Goal: Task Accomplishment & Management: Complete application form

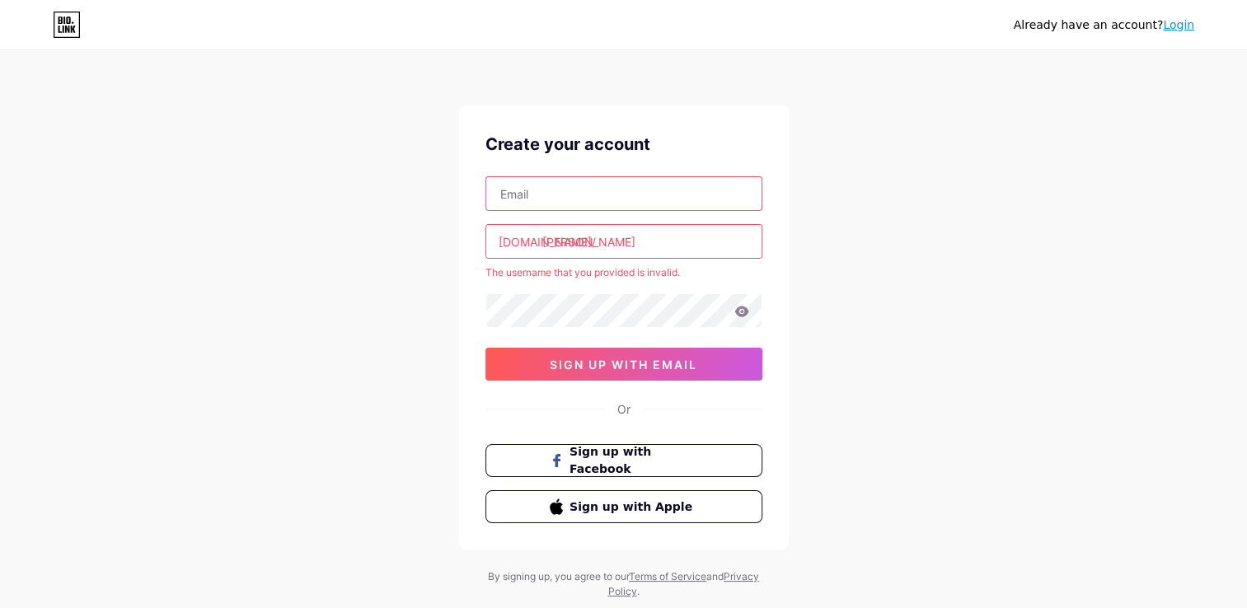
click at [650, 199] on input "text" at bounding box center [623, 193] width 275 height 33
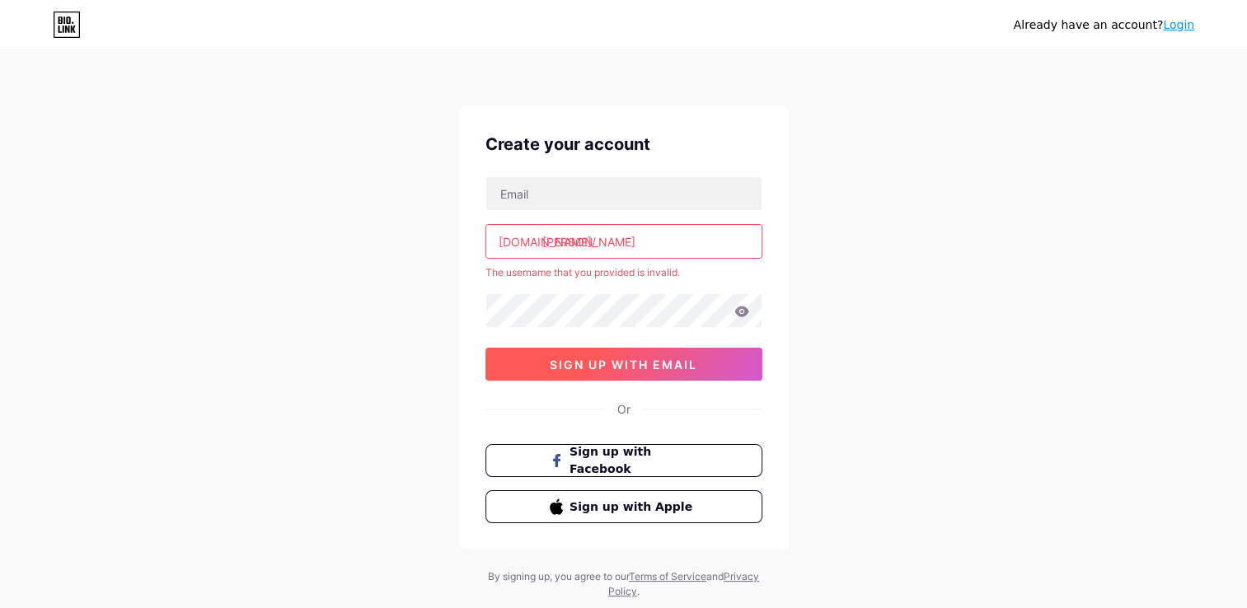
click at [632, 364] on span "sign up with email" at bounding box center [624, 365] width 148 height 14
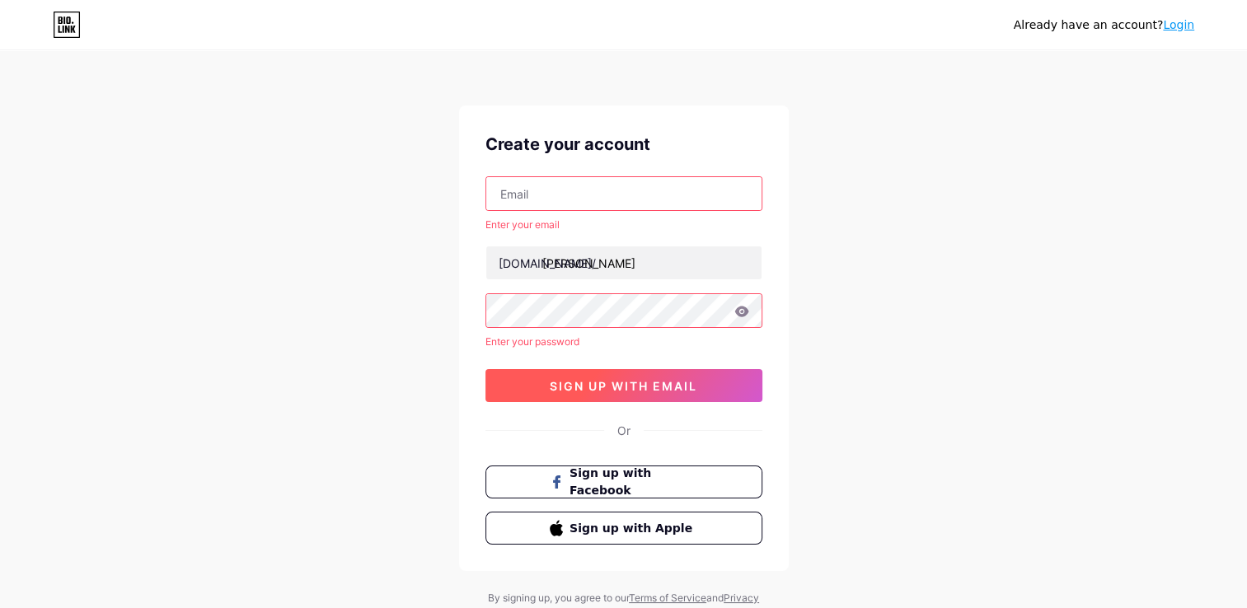
click at [641, 389] on span "sign up with email" at bounding box center [624, 386] width 148 height 14
click at [709, 384] on button "sign up with email" at bounding box center [624, 385] width 277 height 33
drag, startPoint x: 692, startPoint y: 385, endPoint x: 975, endPoint y: 453, distance: 290.9
click at [975, 453] on div "Already have an account? Login Create your account Enter your email bio.link/ D…" at bounding box center [623, 336] width 1247 height 673
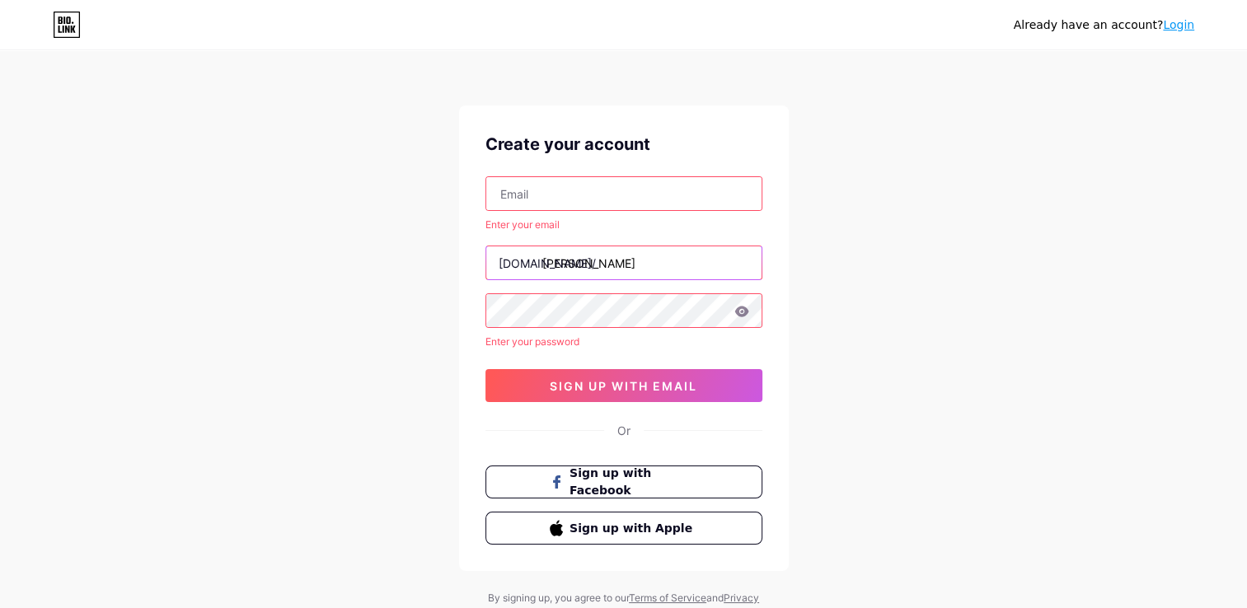
click at [638, 268] on input "[PERSON_NAME]" at bounding box center [623, 262] width 275 height 33
drag, startPoint x: 638, startPoint y: 268, endPoint x: 441, endPoint y: 265, distance: 197.0
click at [441, 265] on div "Already have an account? Login Create your account Enter your email bio.link/ D…" at bounding box center [623, 336] width 1247 height 673
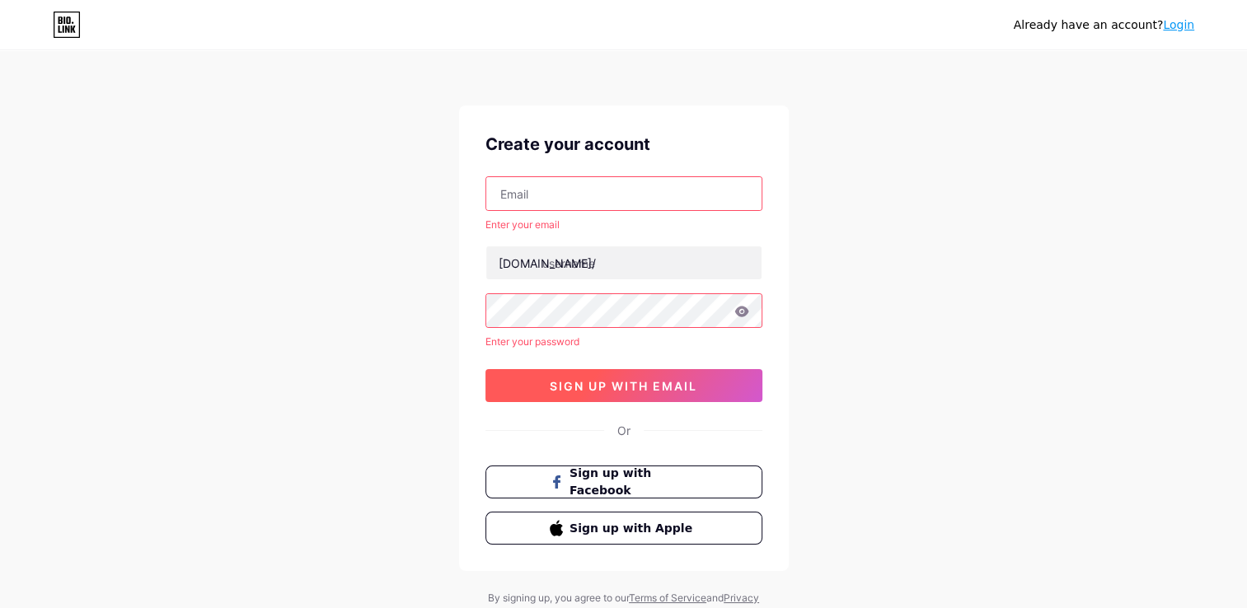
click at [669, 382] on span "sign up with email" at bounding box center [624, 386] width 148 height 14
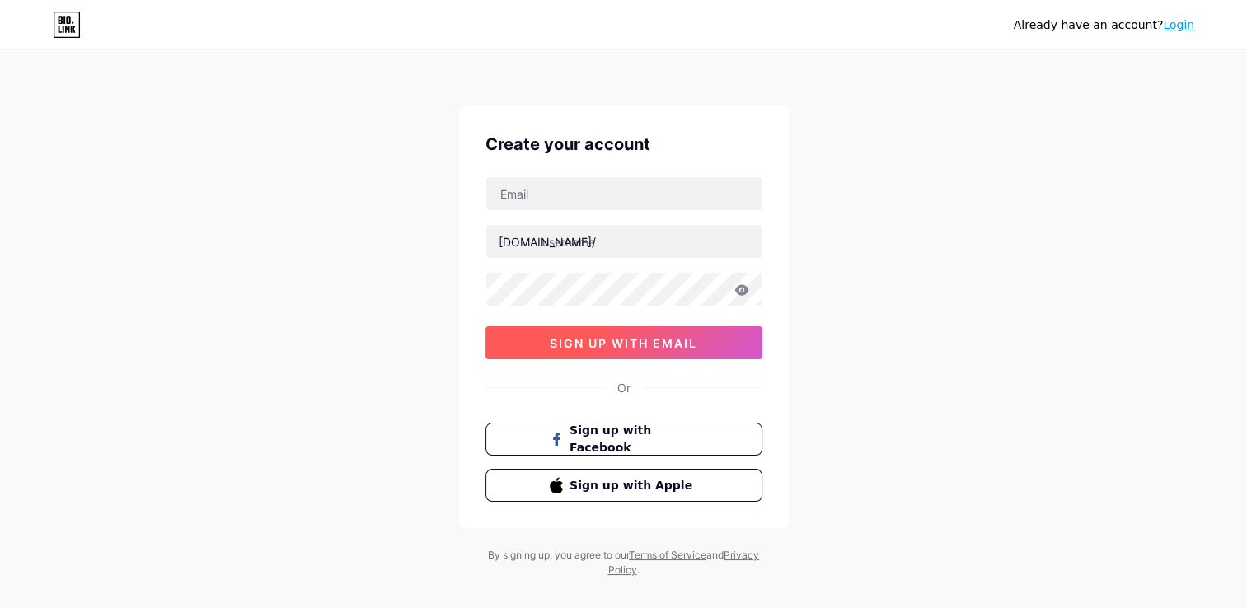
click at [679, 342] on span "sign up with email" at bounding box center [624, 343] width 148 height 14
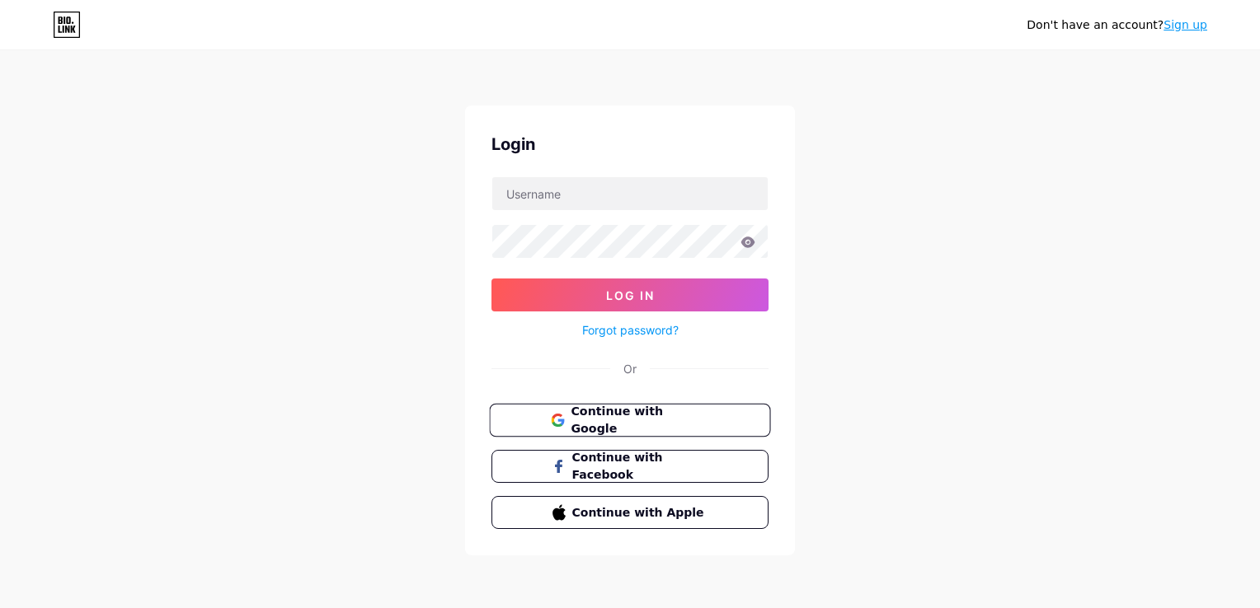
click at [636, 417] on span "Continue with Google" at bounding box center [639, 420] width 138 height 35
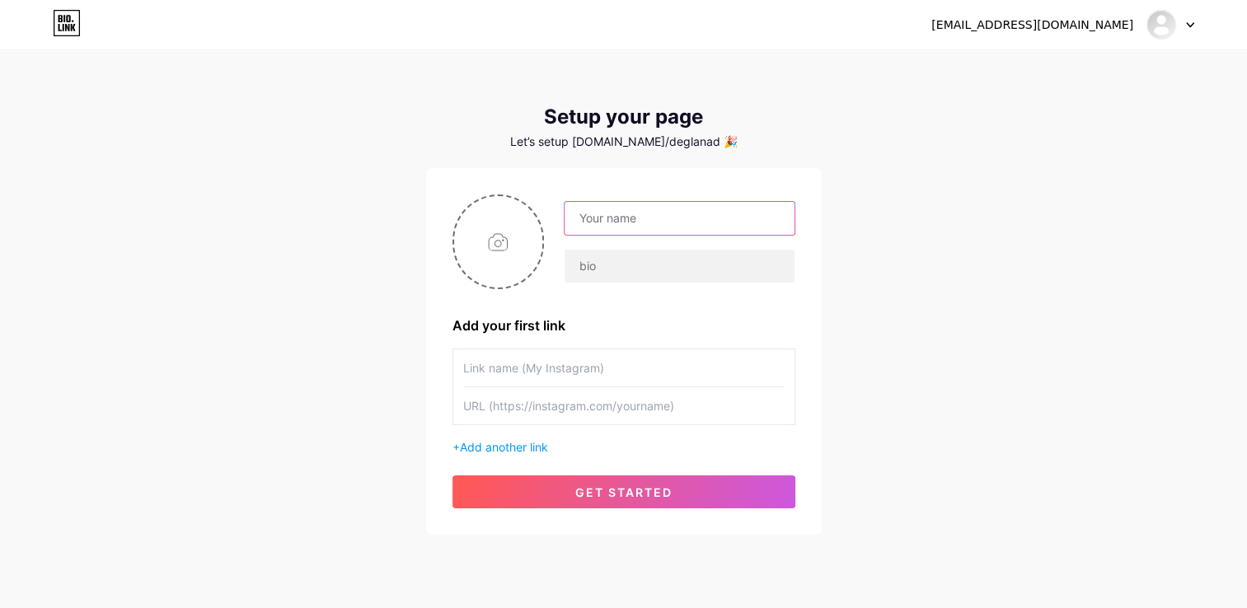
click at [679, 217] on input "text" at bounding box center [679, 218] width 229 height 33
type input "[PERSON_NAME]"
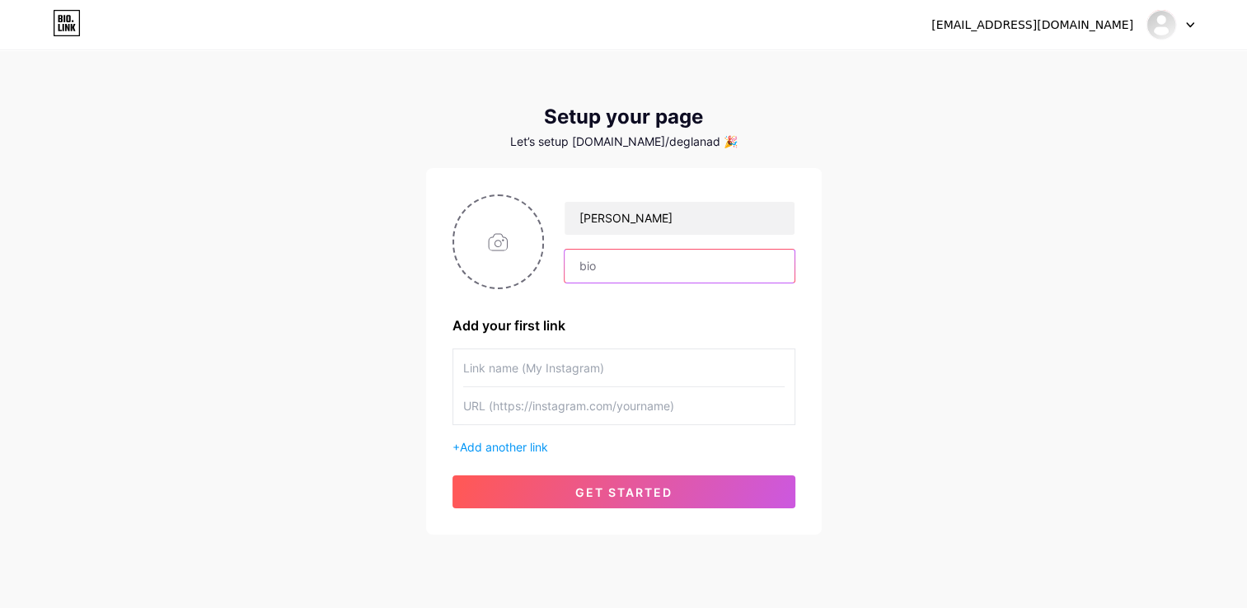
click at [638, 279] on input "text" at bounding box center [679, 266] width 229 height 33
type input "deglan_"
click at [511, 249] on input "file" at bounding box center [498, 242] width 89 height 92
click at [509, 367] on input "text" at bounding box center [623, 368] width 321 height 37
type input "deglan_"
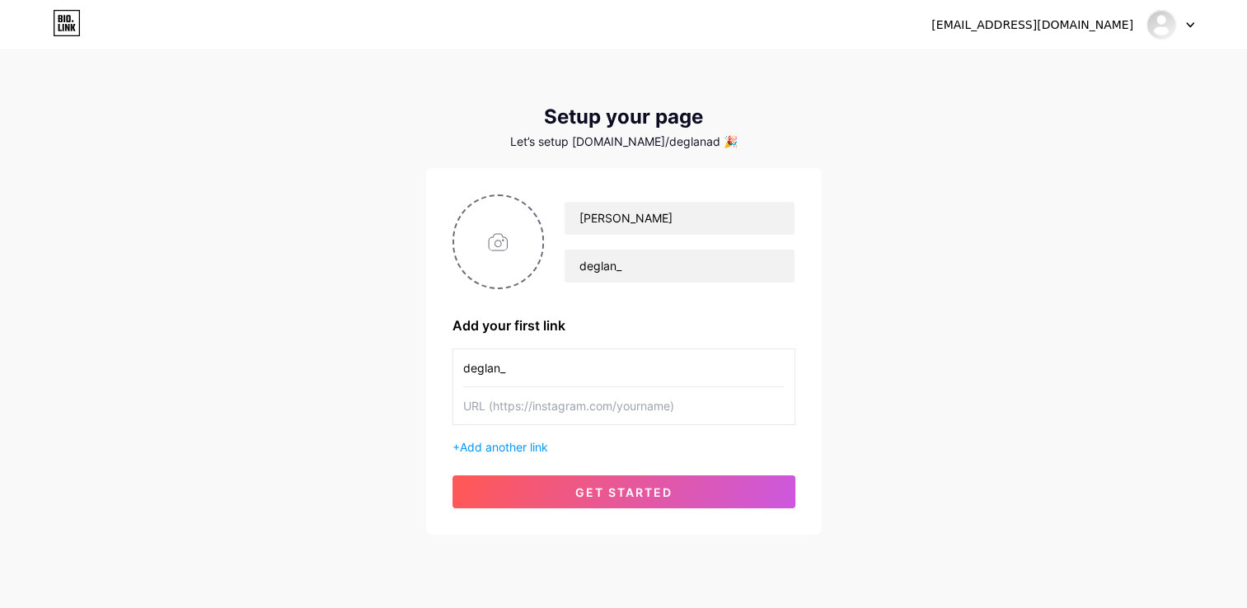
click at [655, 414] on input "text" at bounding box center [623, 405] width 321 height 37
click at [607, 411] on input "text" at bounding box center [623, 405] width 321 height 37
paste input "[URL][DOMAIN_NAME]"
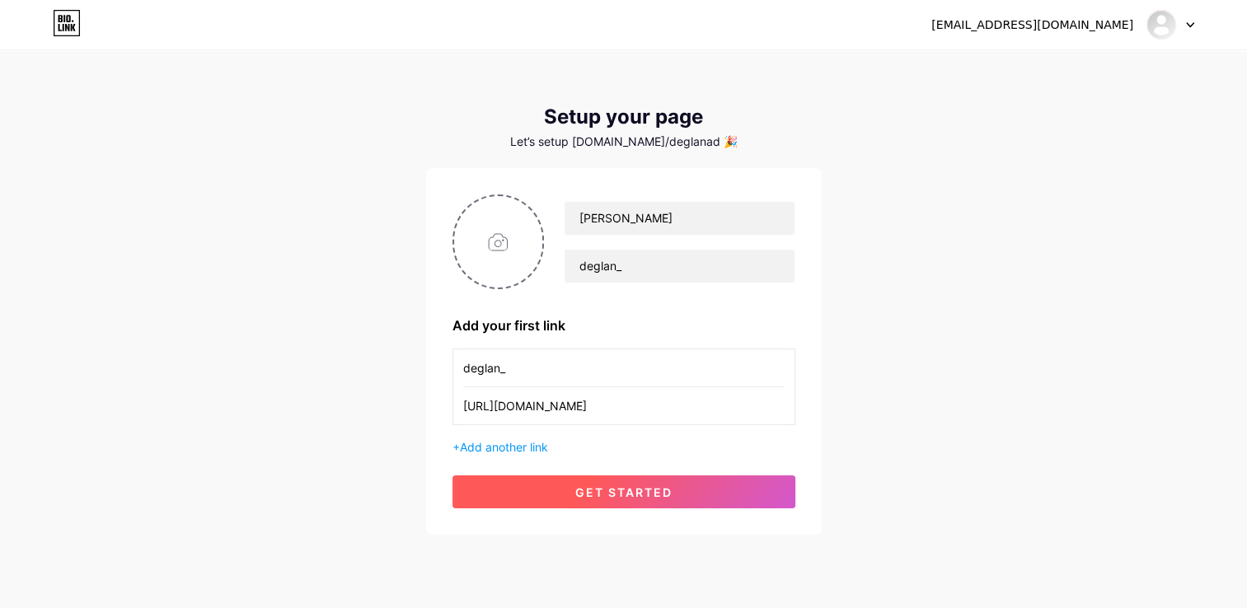
type input "[URL][DOMAIN_NAME]"
click at [633, 486] on span "get started" at bounding box center [623, 493] width 97 height 14
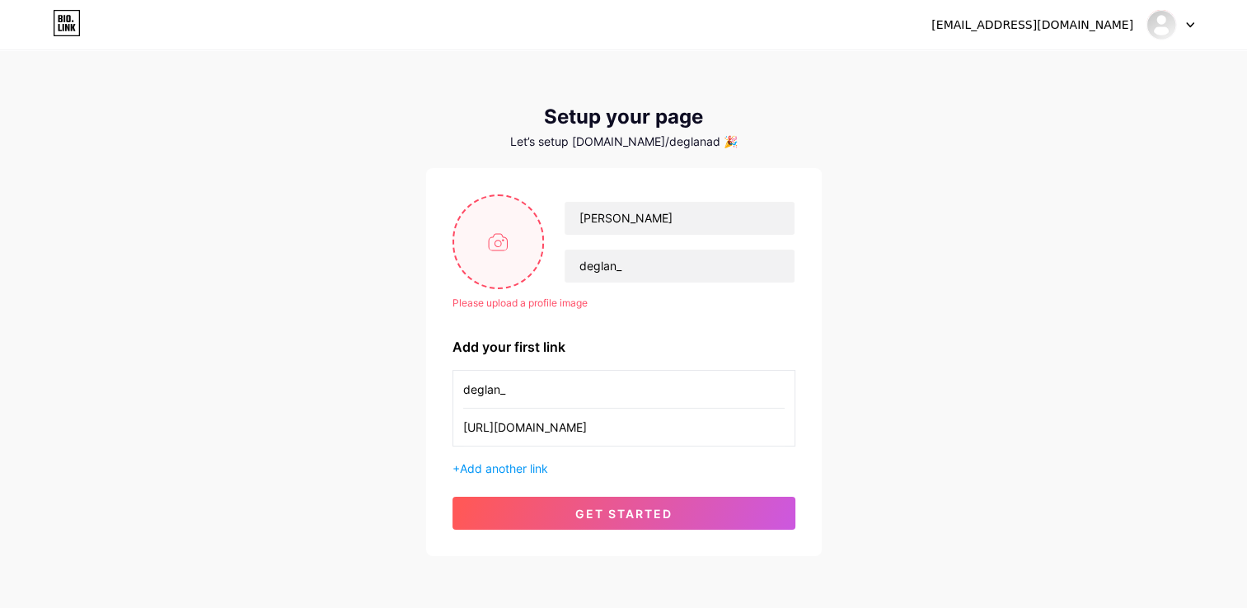
click at [482, 232] on input "file" at bounding box center [498, 242] width 89 height 92
click at [500, 256] on input "file" at bounding box center [498, 242] width 89 height 92
type input "C:\fakepath\422032196_1089817158837744_4008250656429744058_n.jpg"
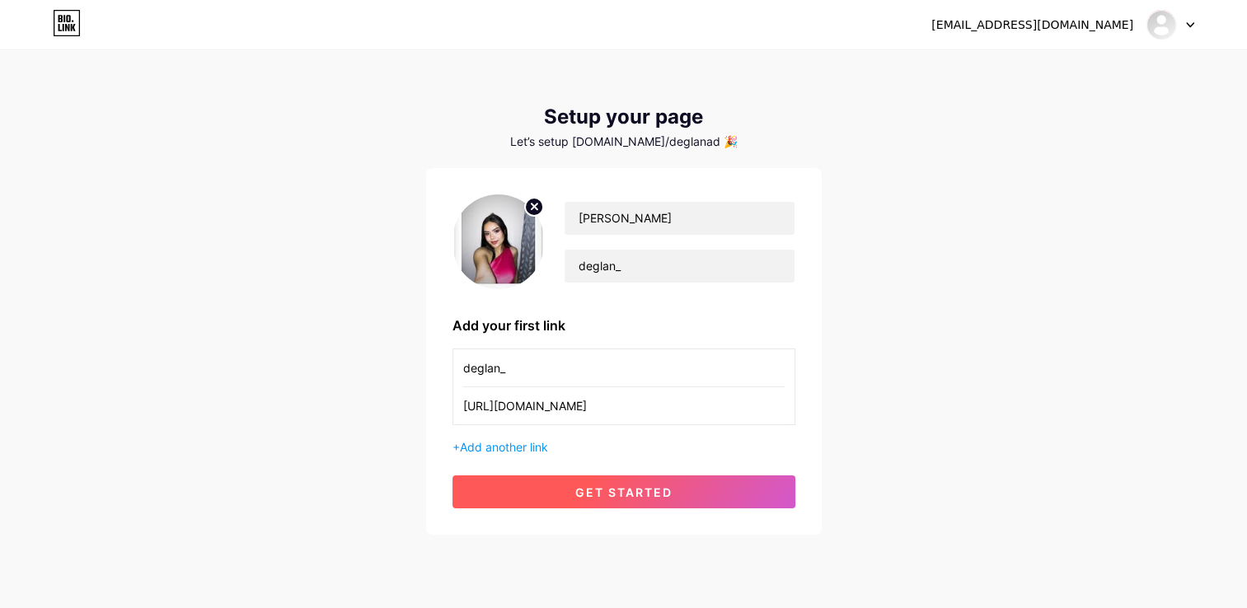
click at [636, 501] on button "get started" at bounding box center [624, 492] width 343 height 33
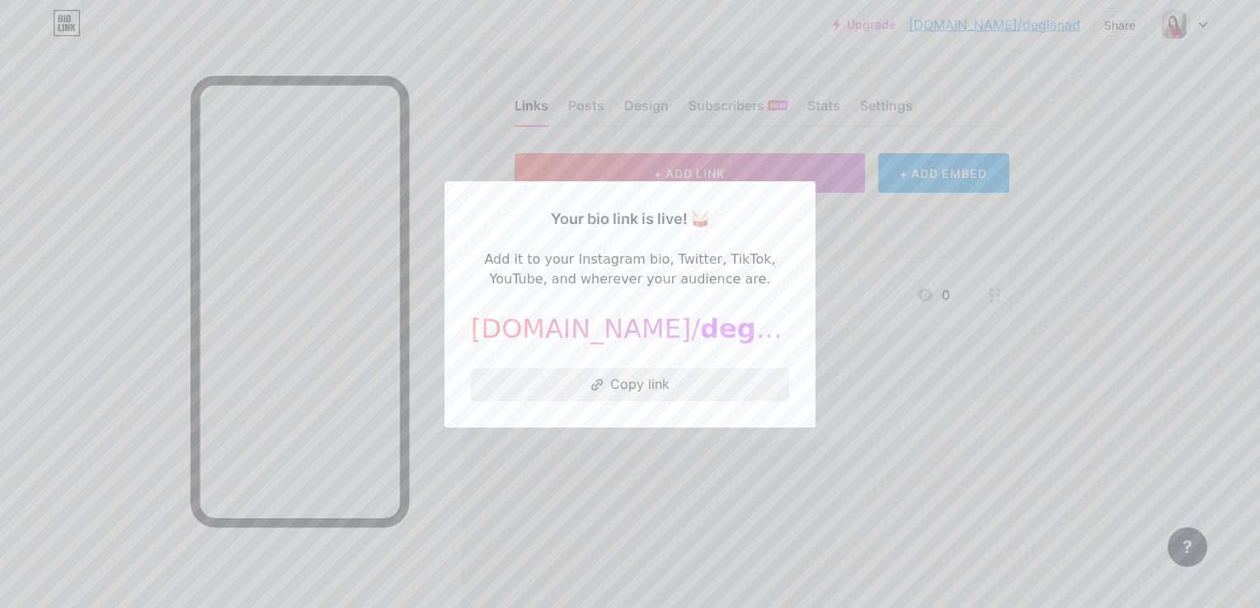
click at [716, 383] on button "Copy link" at bounding box center [630, 384] width 318 height 33
click at [917, 461] on div at bounding box center [630, 304] width 1260 height 608
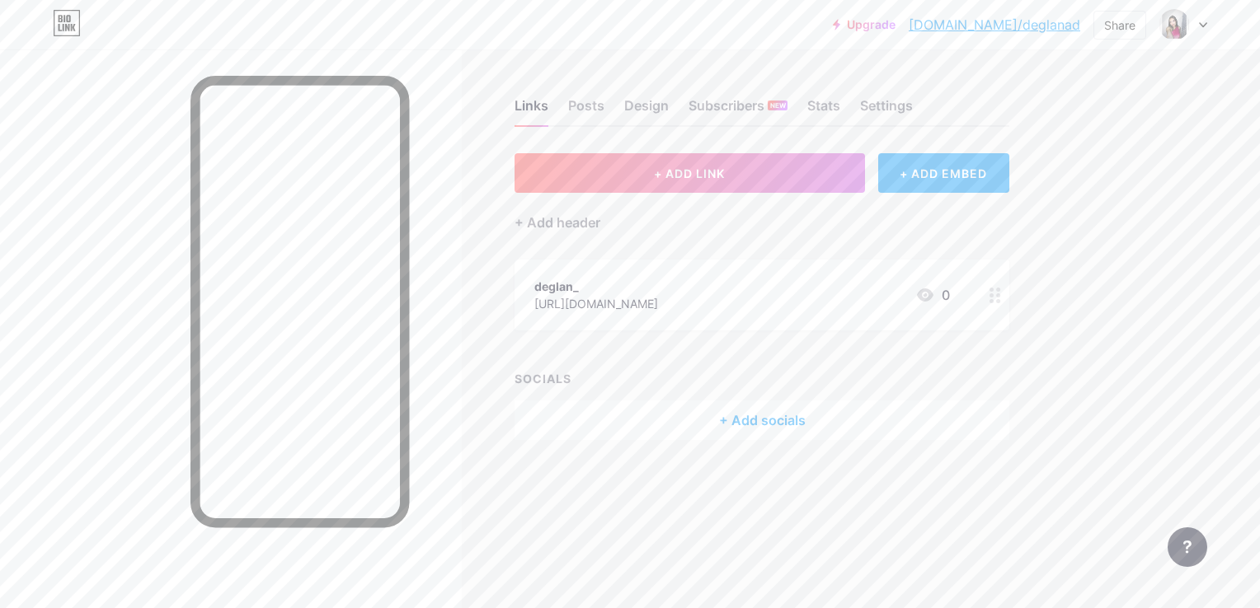
click at [774, 420] on div "+ Add socials" at bounding box center [761, 421] width 495 height 40
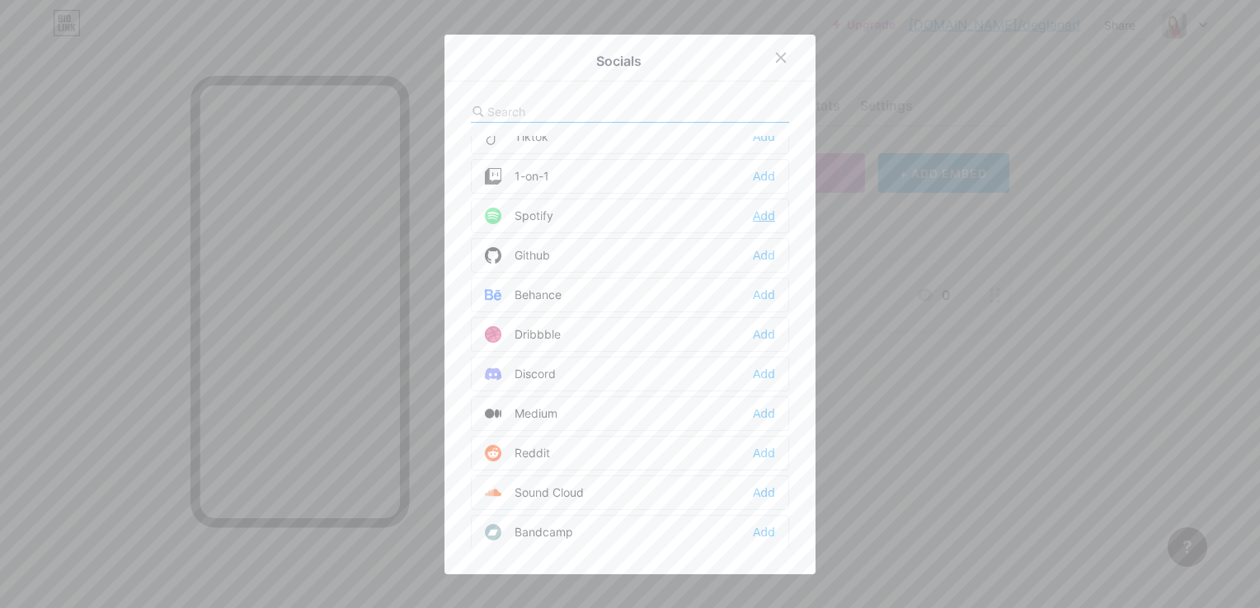
click at [755, 215] on div "Add" at bounding box center [764, 216] width 22 height 16
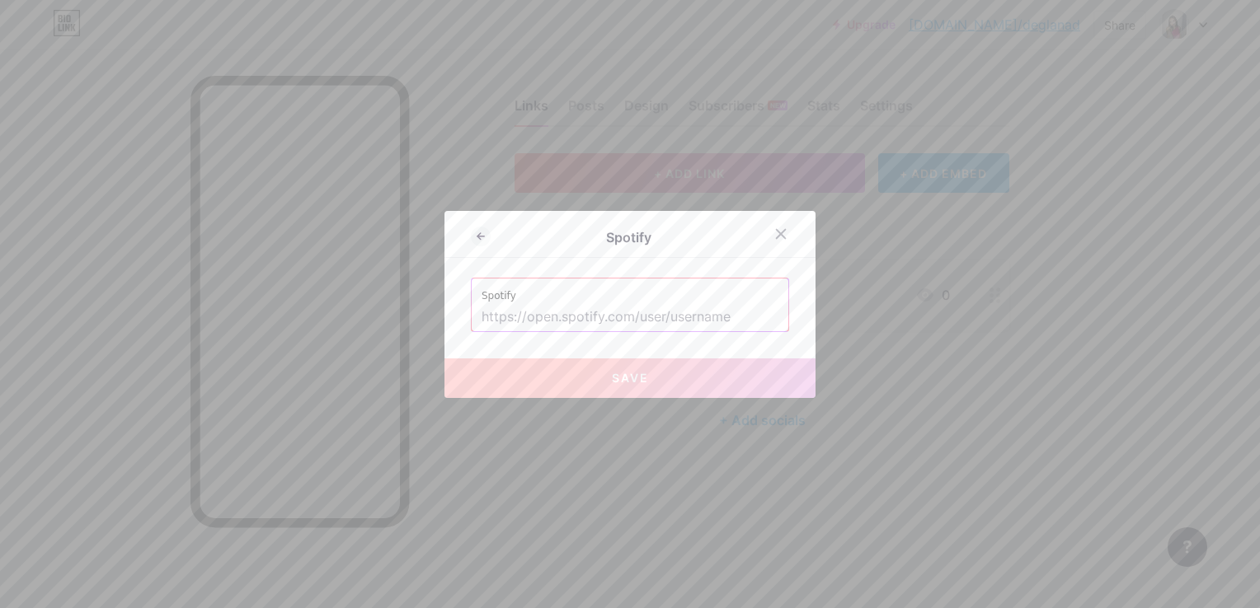
click at [651, 318] on input "text" at bounding box center [629, 317] width 297 height 28
paste input "[URL][DOMAIN_NAME]"
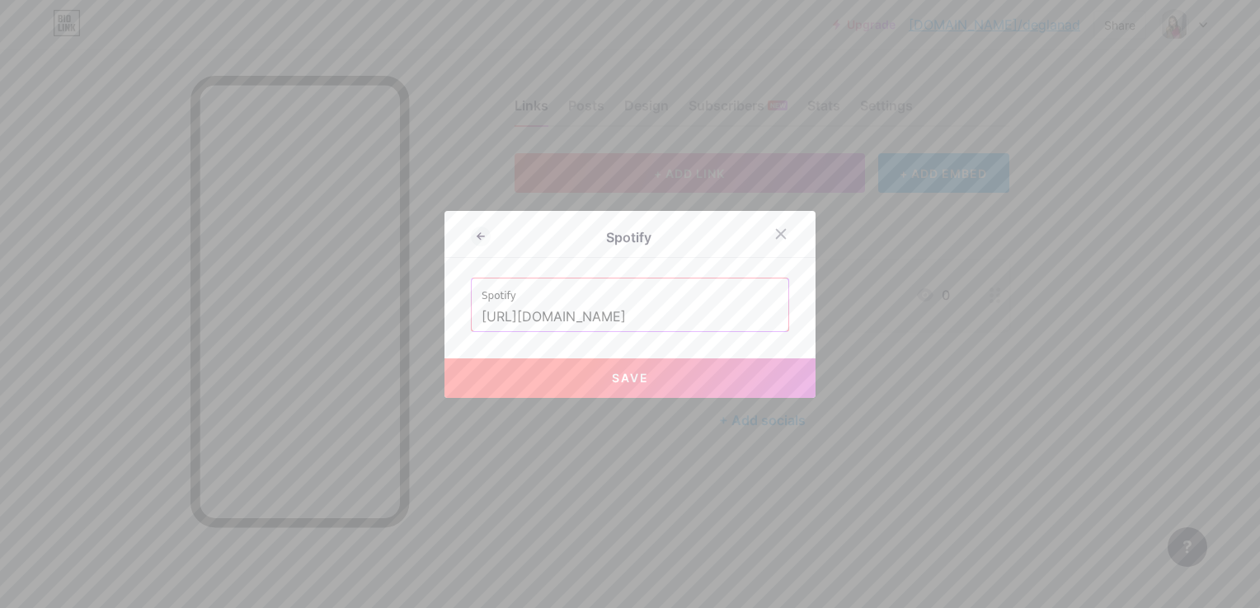
type input "[URL][DOMAIN_NAME]"
click at [652, 373] on button "Save" at bounding box center [629, 379] width 371 height 40
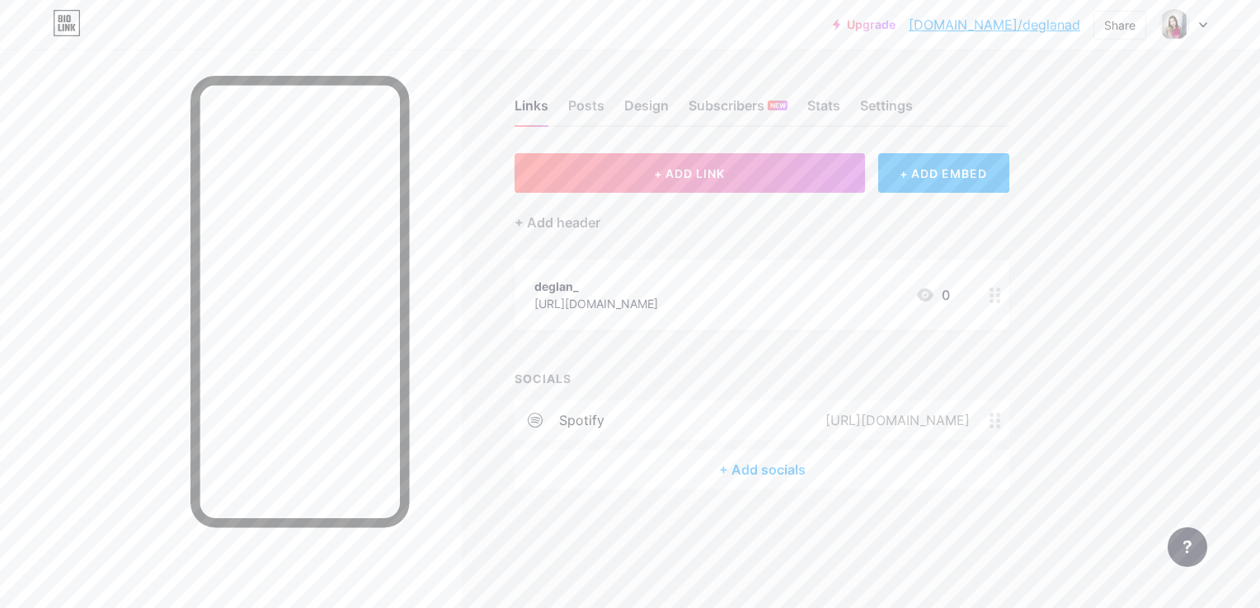
click at [785, 469] on div "+ Add socials" at bounding box center [761, 470] width 495 height 40
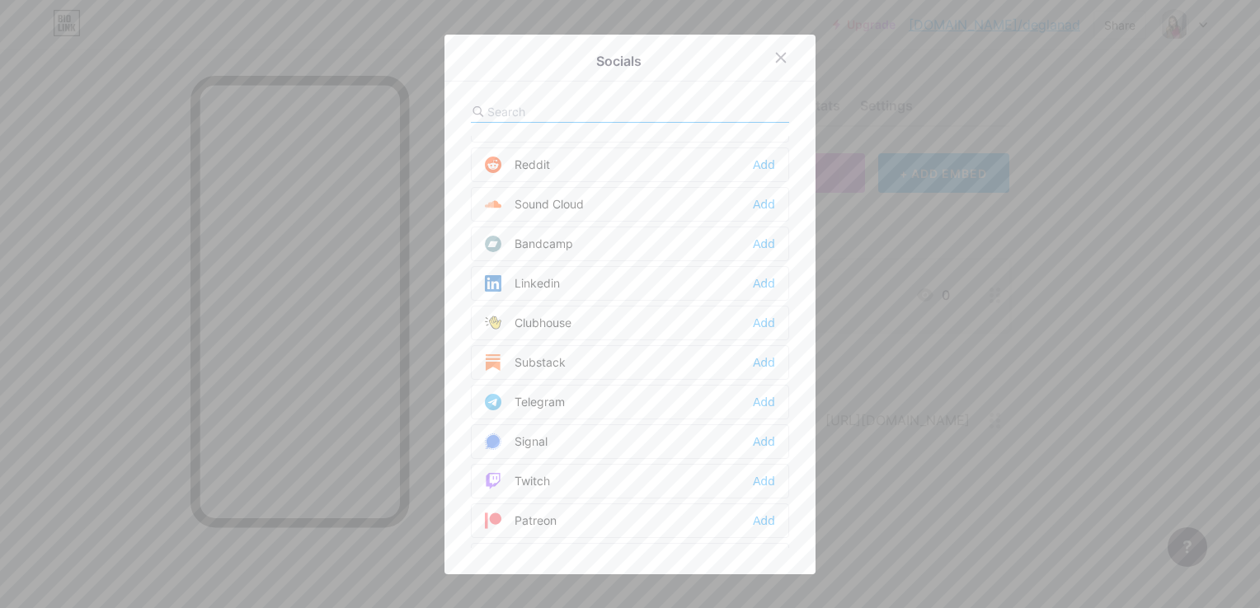
scroll to position [584, 0]
click at [754, 274] on div "Add" at bounding box center [764, 282] width 22 height 16
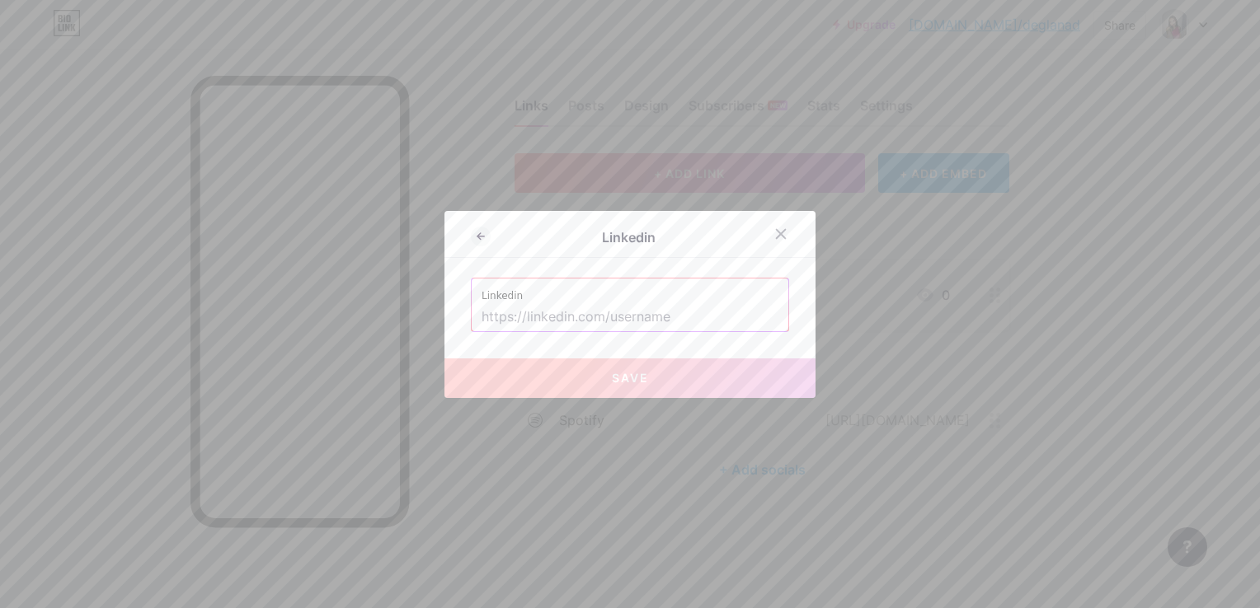
click at [664, 319] on input "text" at bounding box center [629, 317] width 297 height 28
click at [557, 315] on input "text" at bounding box center [629, 317] width 297 height 28
paste input "[URL][DOMAIN_NAME][PERSON_NAME]"
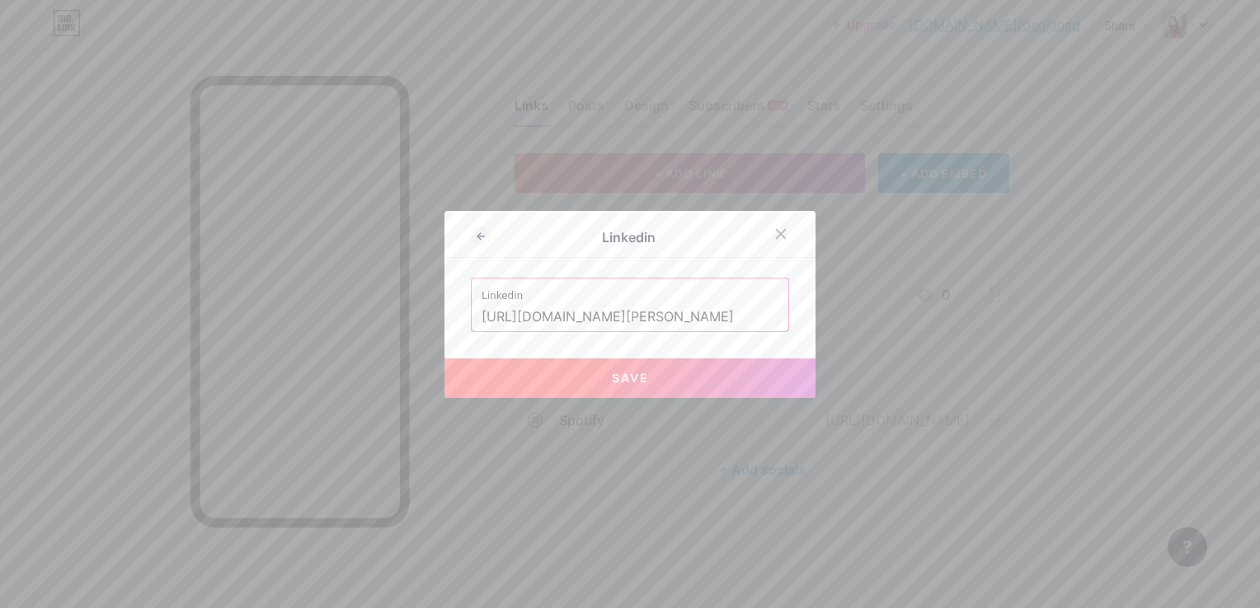
type input "[URL][DOMAIN_NAME][PERSON_NAME]"
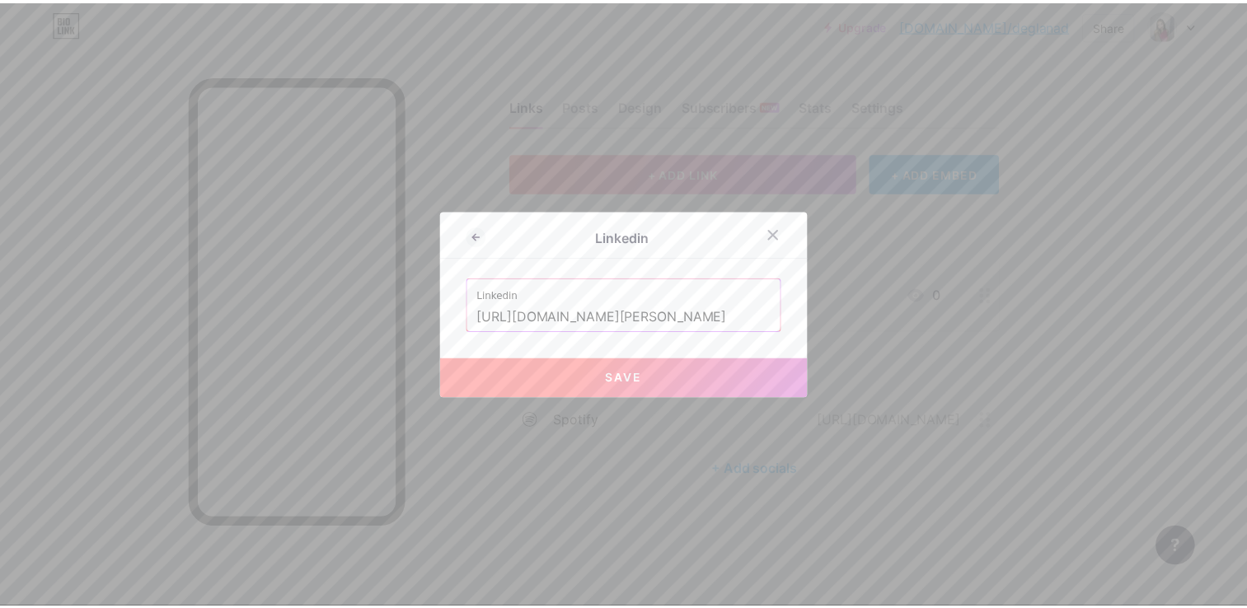
scroll to position [0, 0]
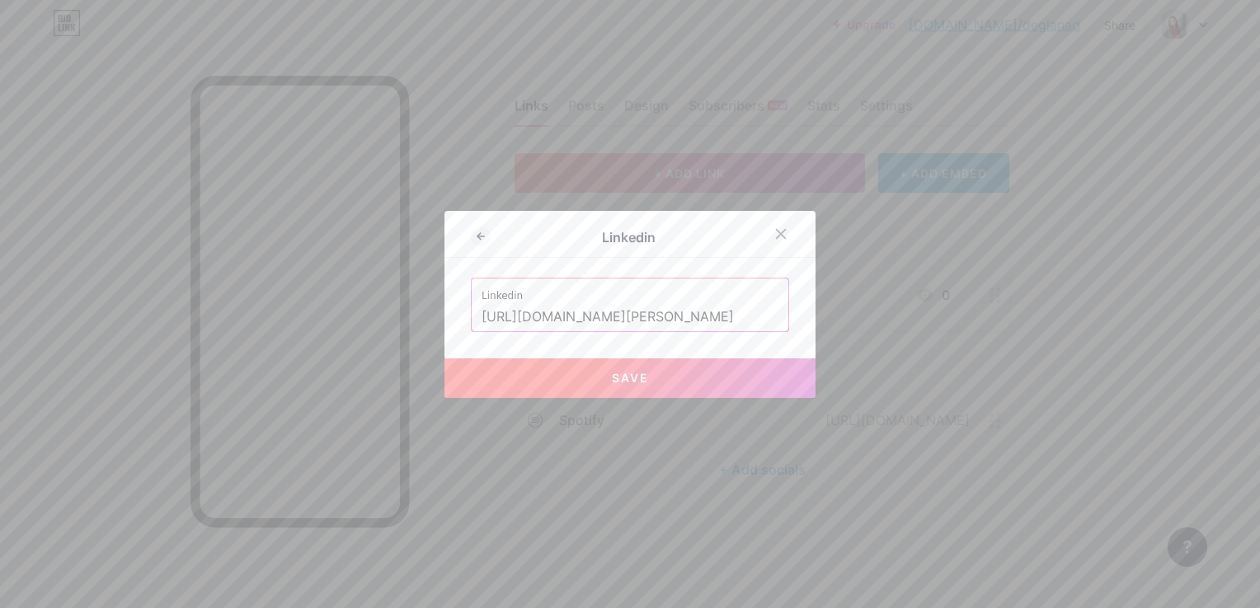
click at [662, 383] on button "Save" at bounding box center [629, 379] width 371 height 40
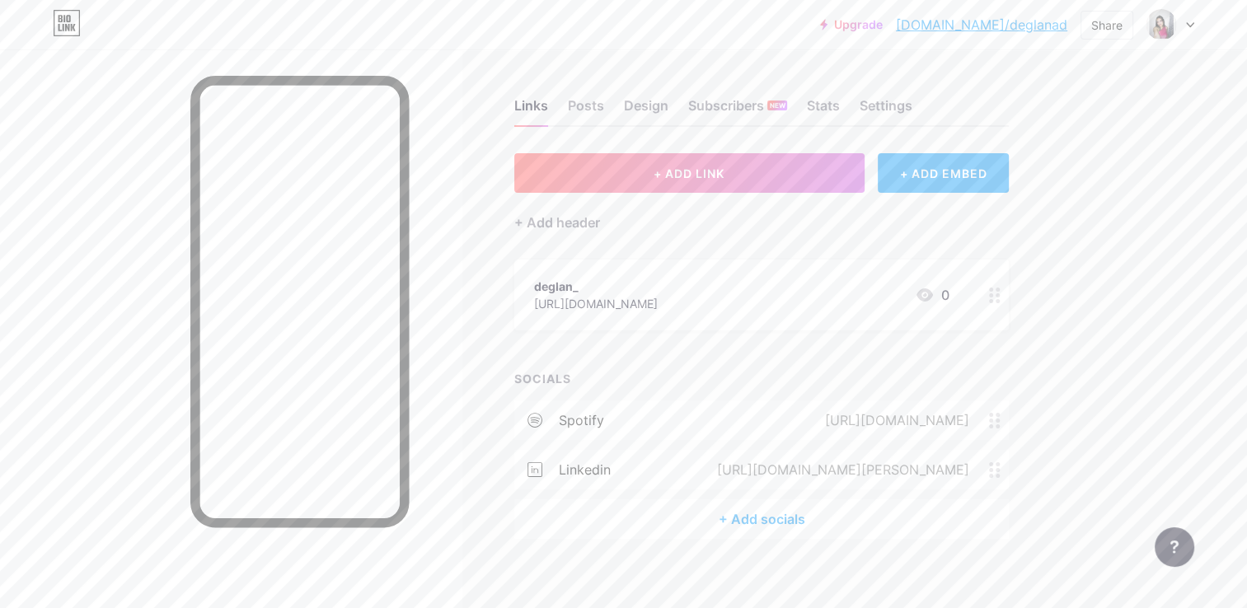
click at [663, 382] on div "SOCIALS" at bounding box center [761, 378] width 495 height 17
click at [753, 529] on div "+ Add socials" at bounding box center [761, 520] width 495 height 40
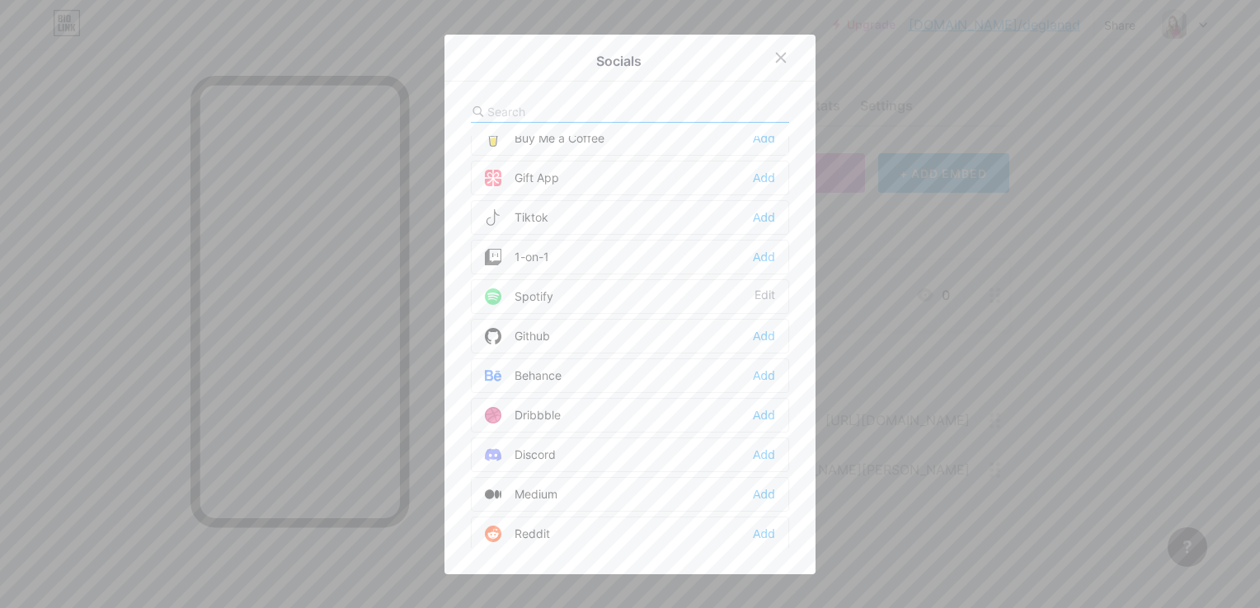
scroll to position [223, 0]
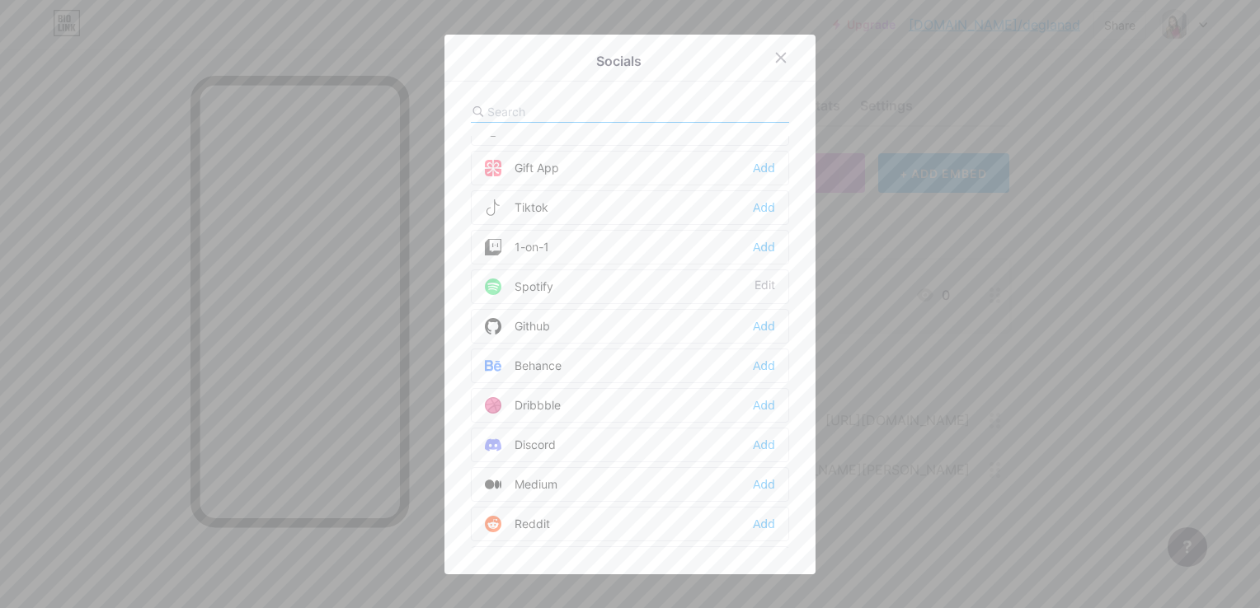
click at [580, 206] on div "Tiktok Add" at bounding box center [630, 207] width 318 height 35
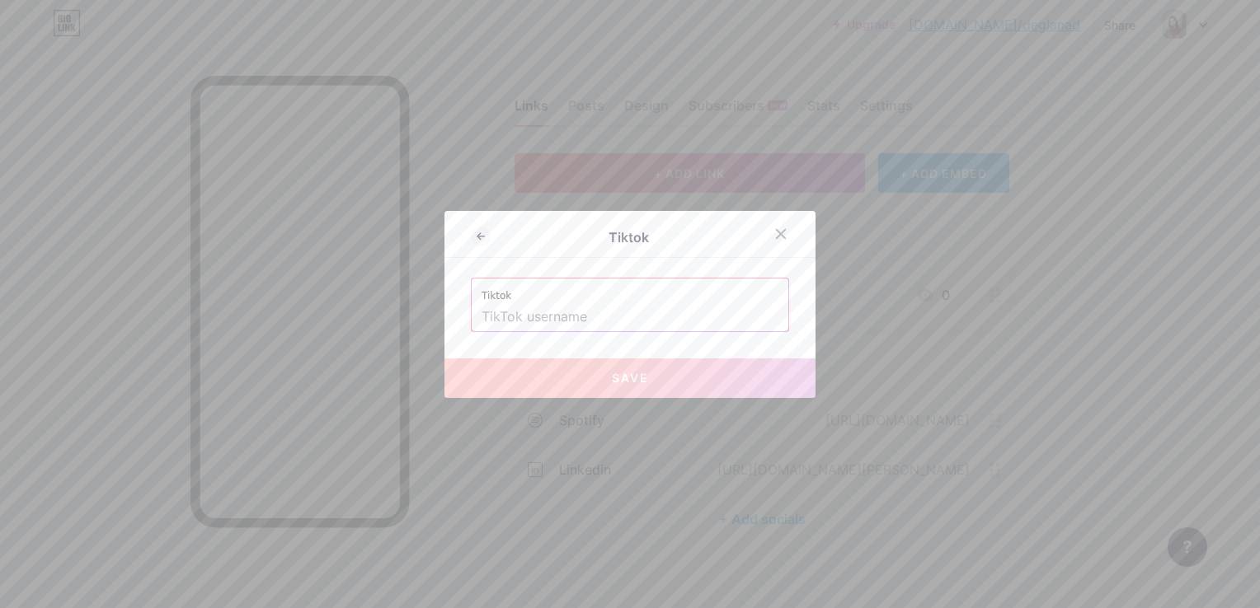
click at [574, 328] on input "text" at bounding box center [629, 317] width 297 height 28
type input "Q"
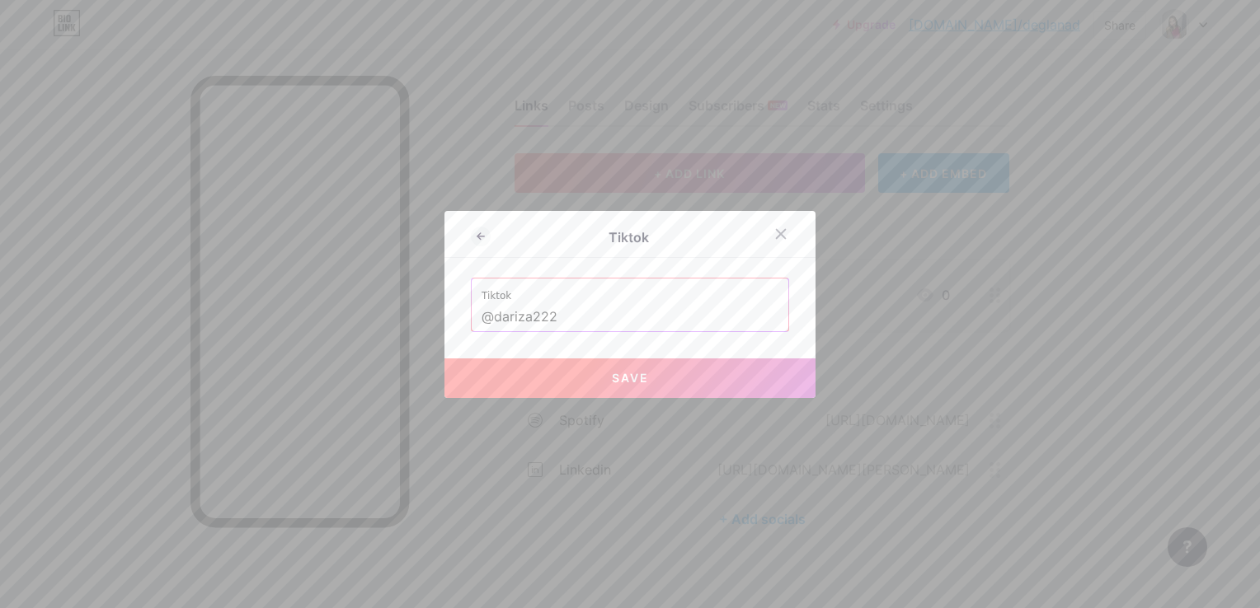
click at [623, 374] on span "Save" at bounding box center [630, 378] width 37 height 14
type input "[URL][DOMAIN_NAME]"
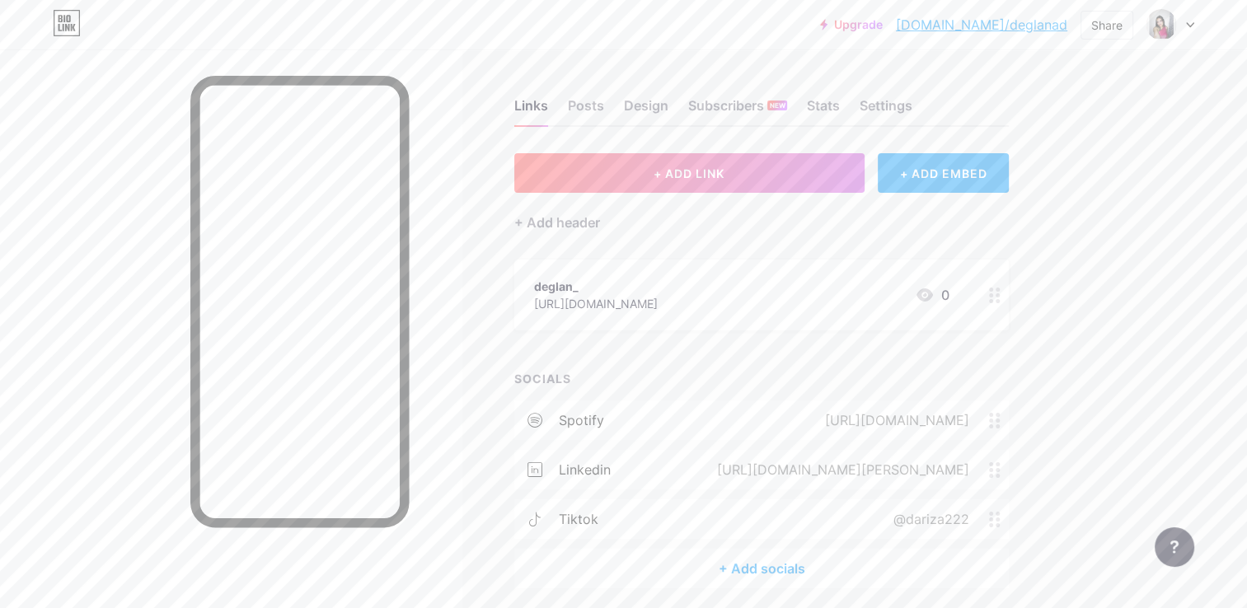
click at [765, 567] on div "+ Add socials" at bounding box center [761, 569] width 495 height 40
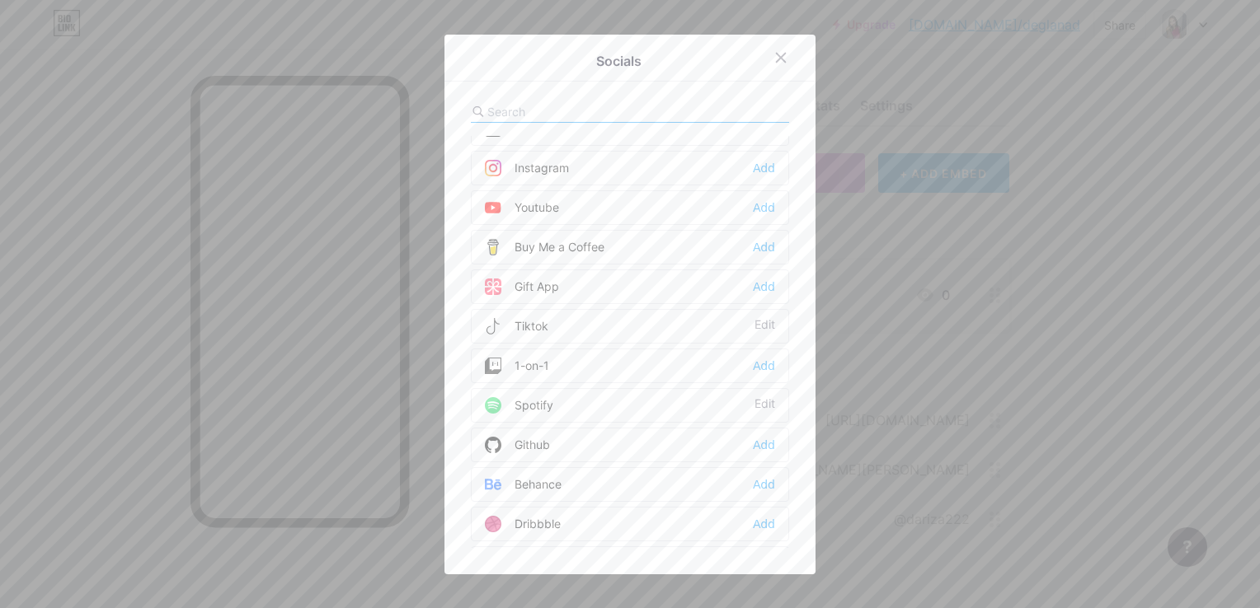
scroll to position [105, 0]
click at [764, 199] on div "Add" at bounding box center [764, 207] width 22 height 16
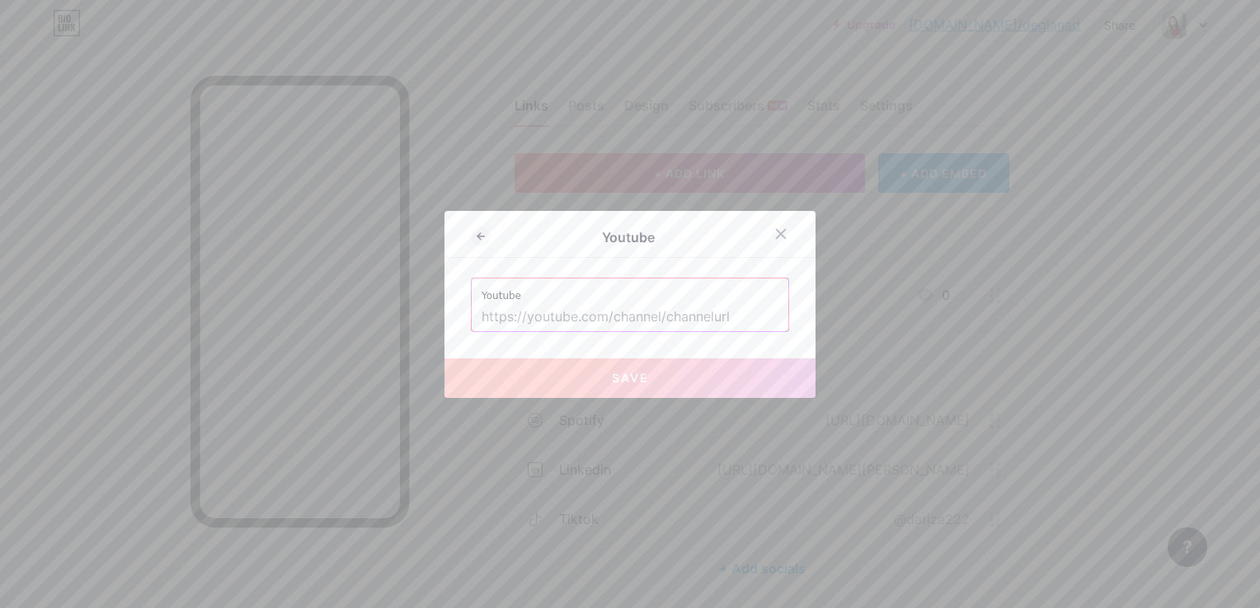
click at [590, 317] on input "text" at bounding box center [629, 317] width 297 height 28
paste input "[URL][DOMAIN_NAME]"
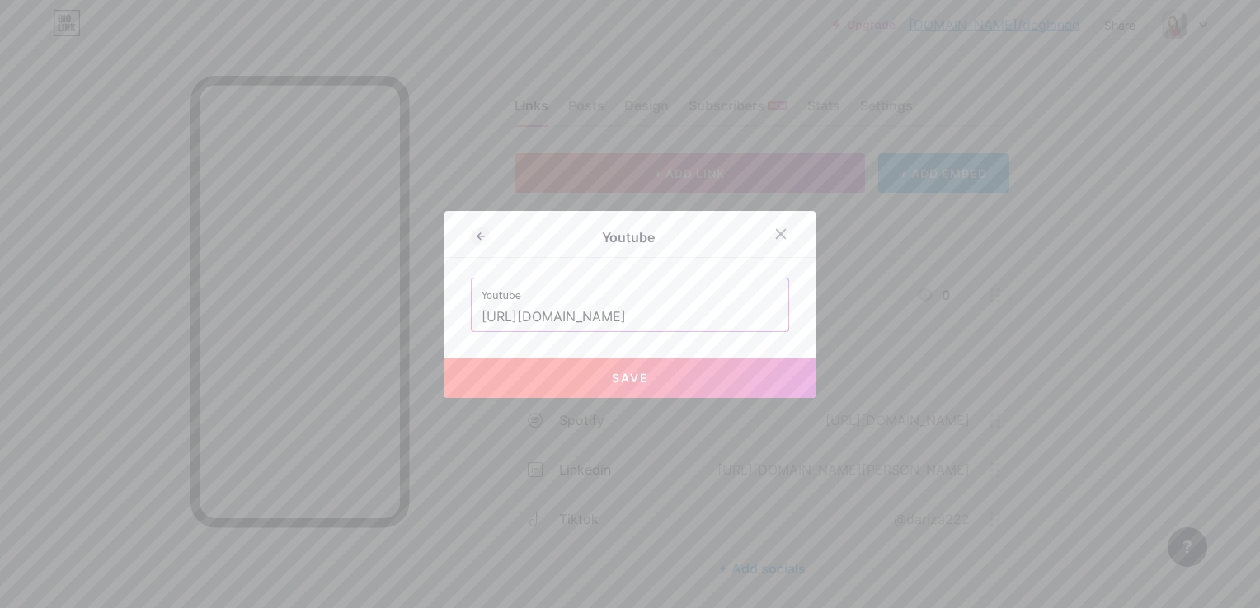
scroll to position [0, 208]
type input "[URL][DOMAIN_NAME]"
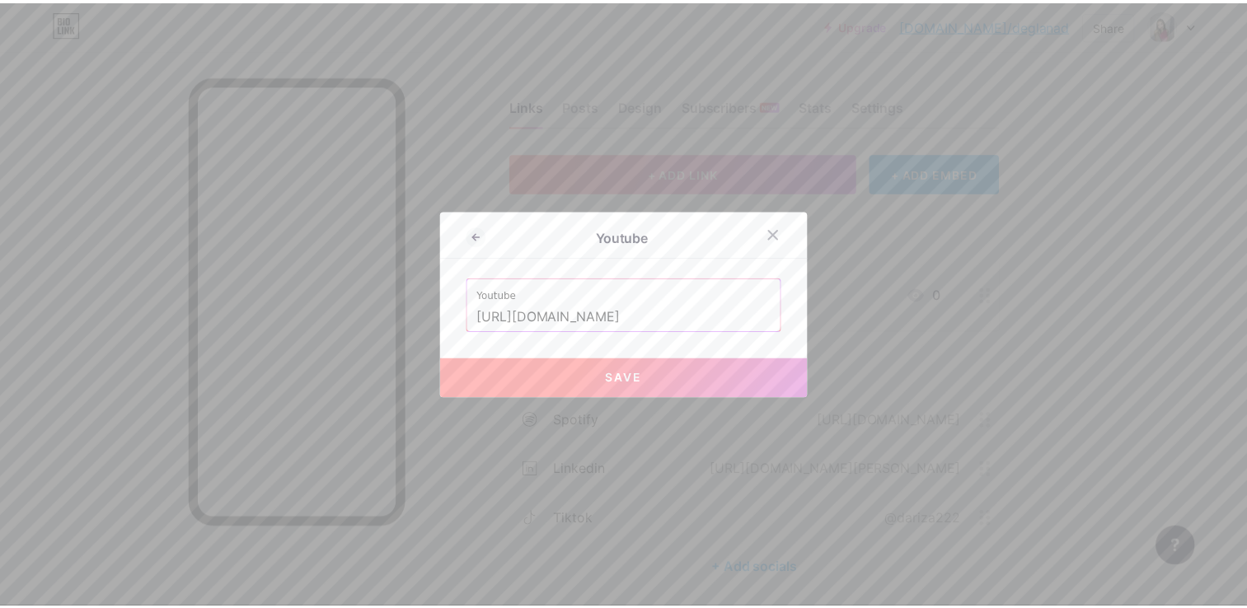
scroll to position [0, 0]
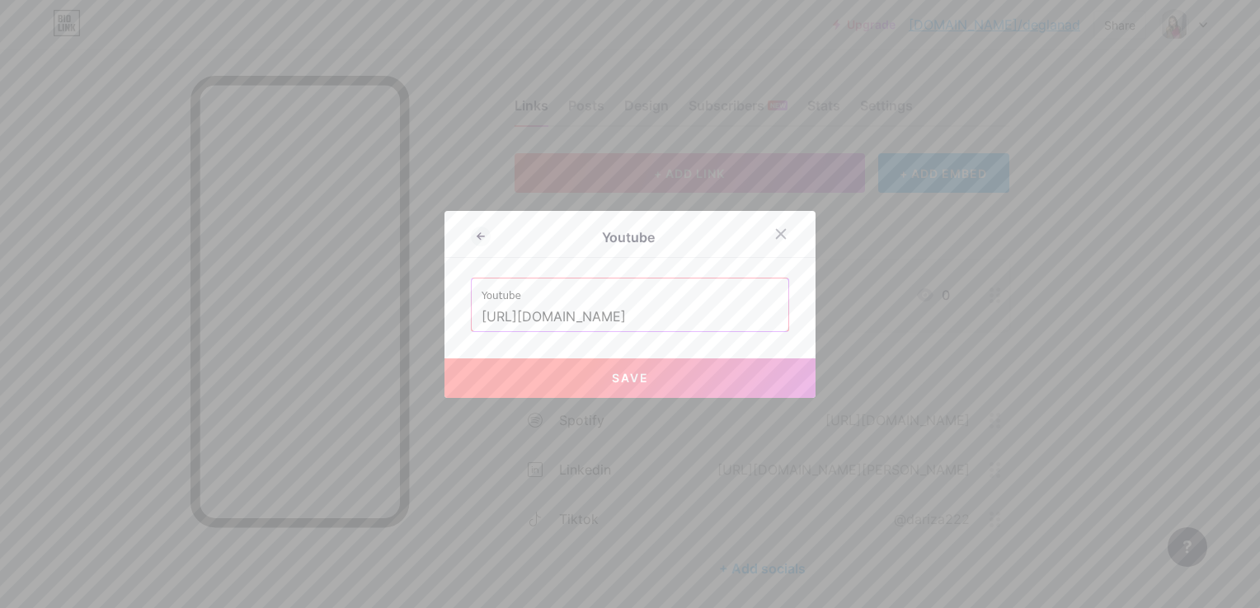
click at [664, 376] on button "Save" at bounding box center [629, 379] width 371 height 40
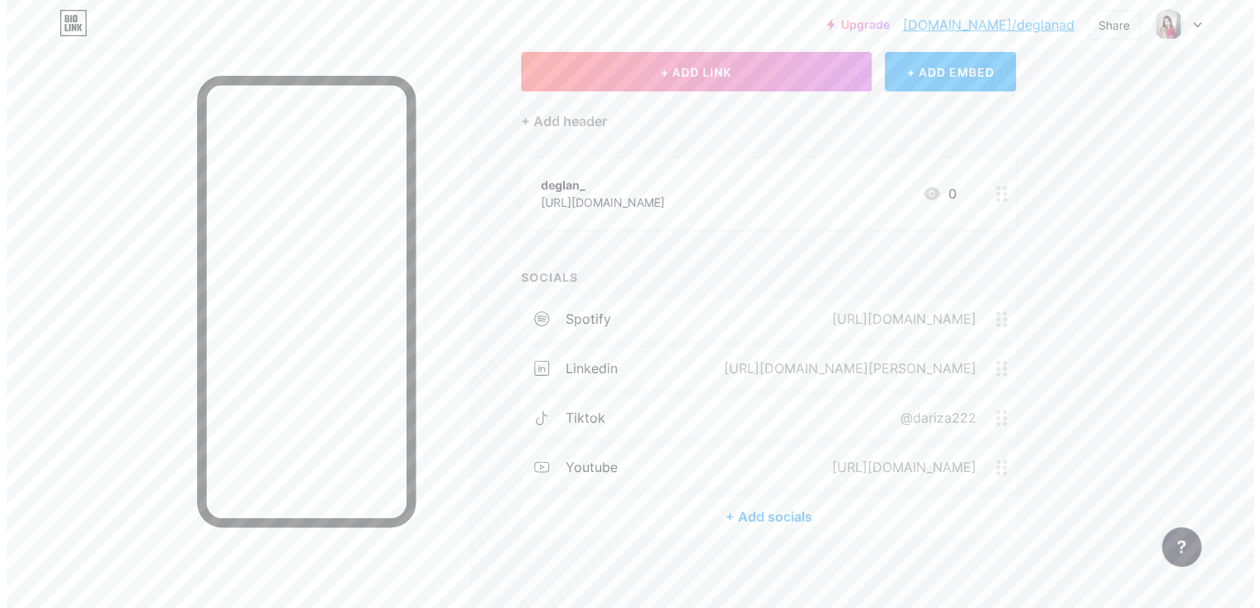
scroll to position [110, 0]
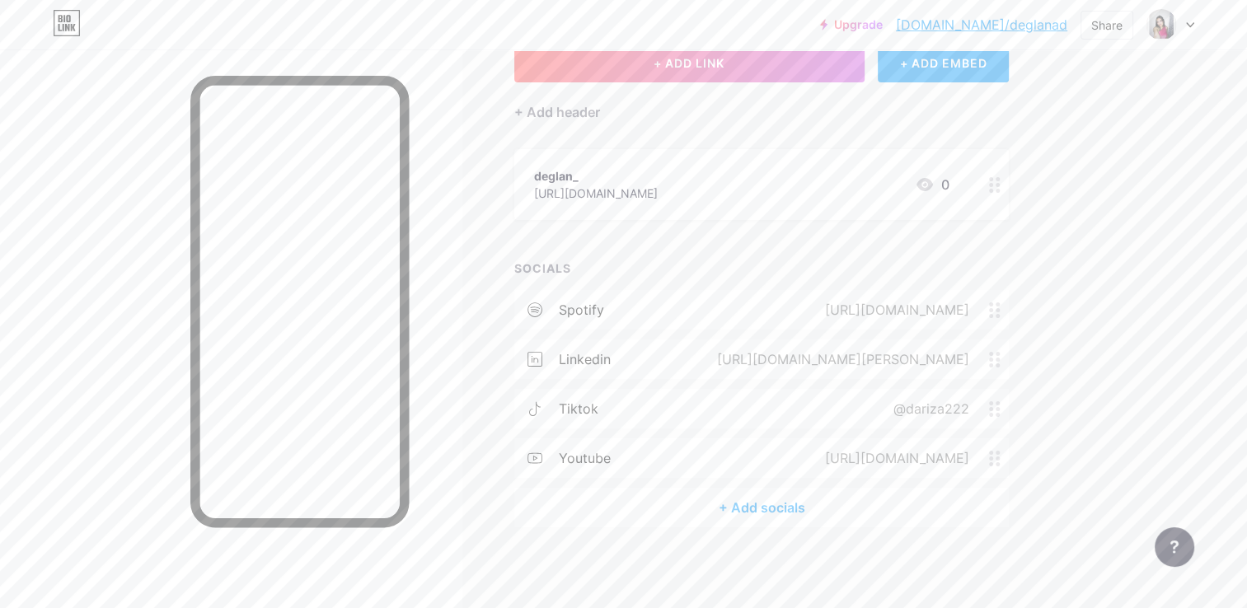
click at [795, 496] on div "+ Add socials" at bounding box center [761, 508] width 495 height 40
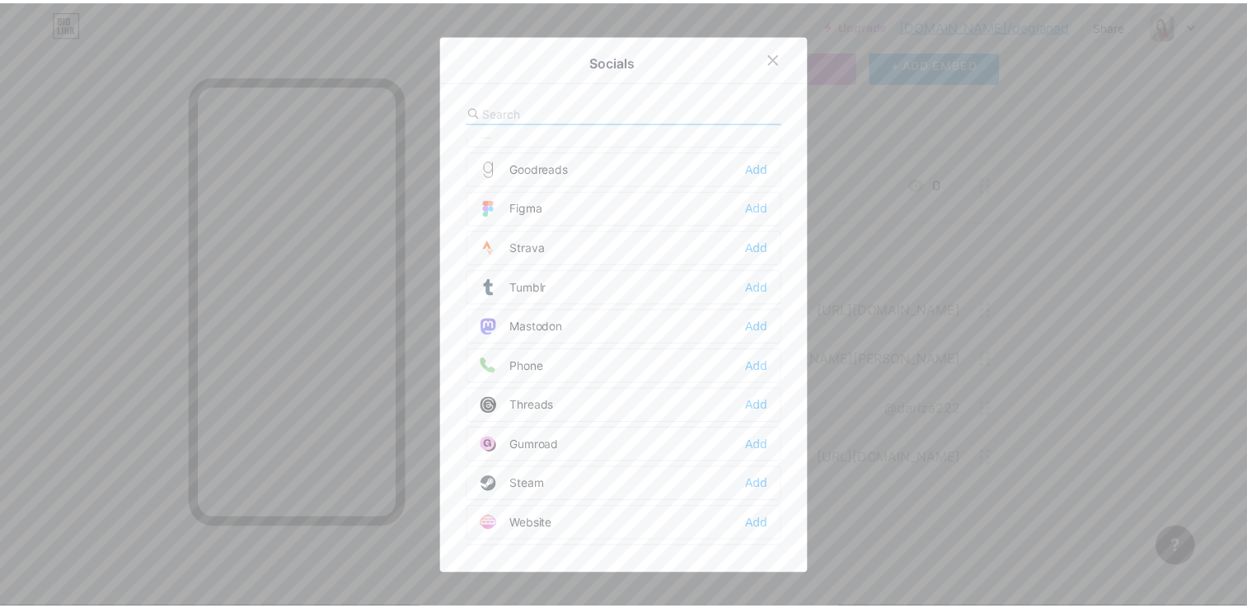
scroll to position [1471, 0]
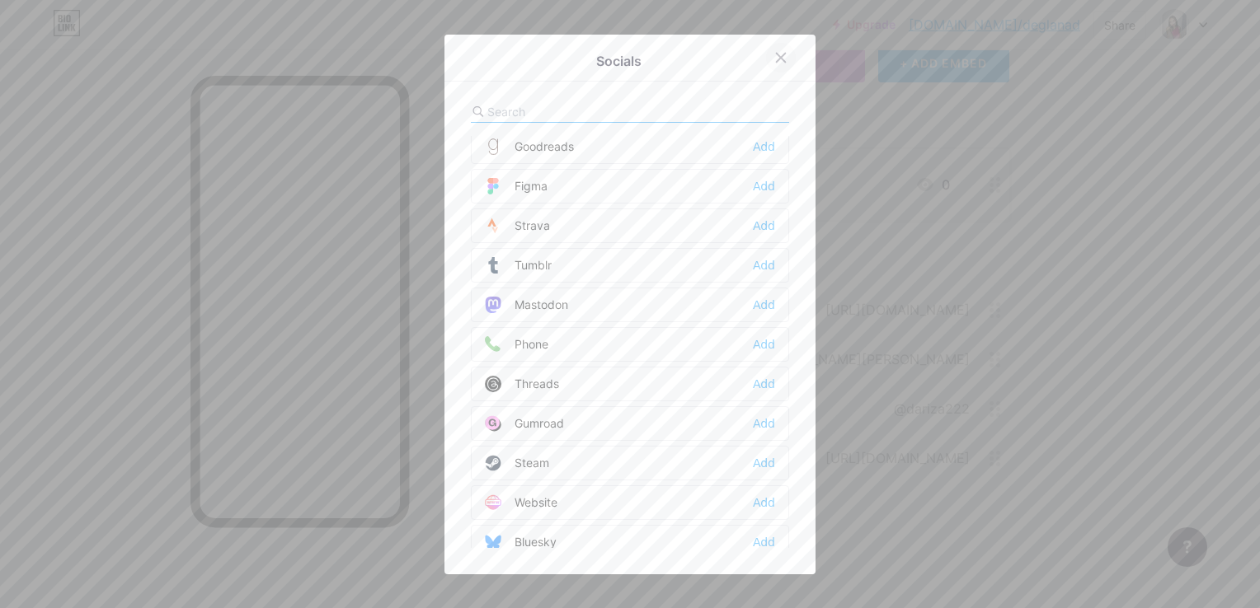
click at [775, 54] on icon at bounding box center [780, 57] width 13 height 13
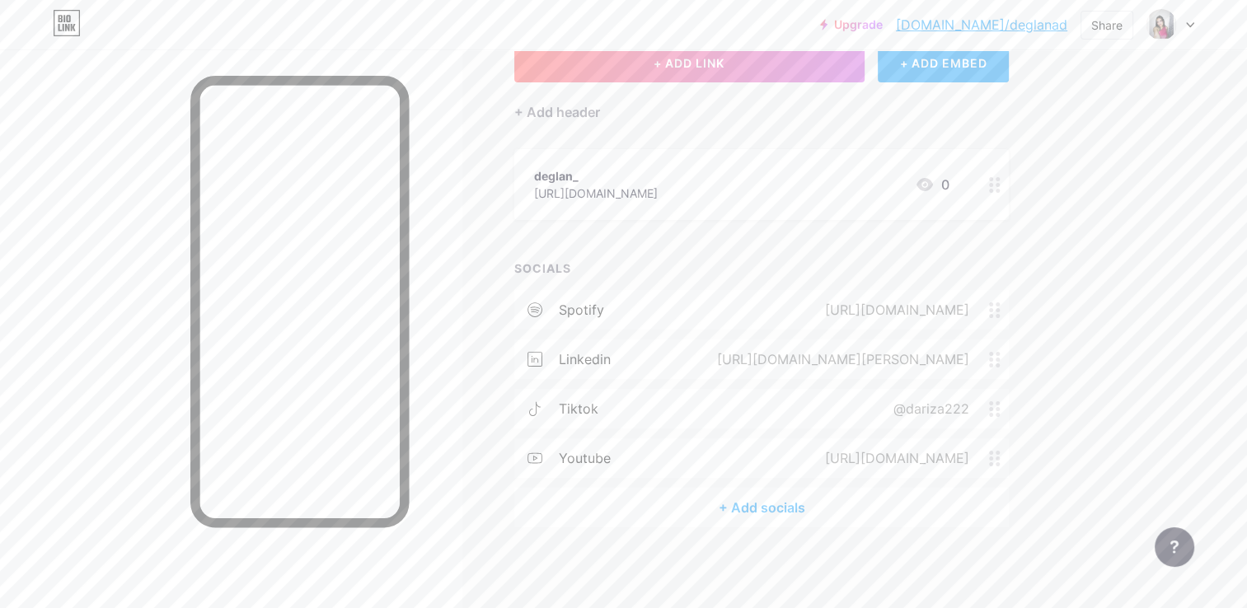
scroll to position [0, 0]
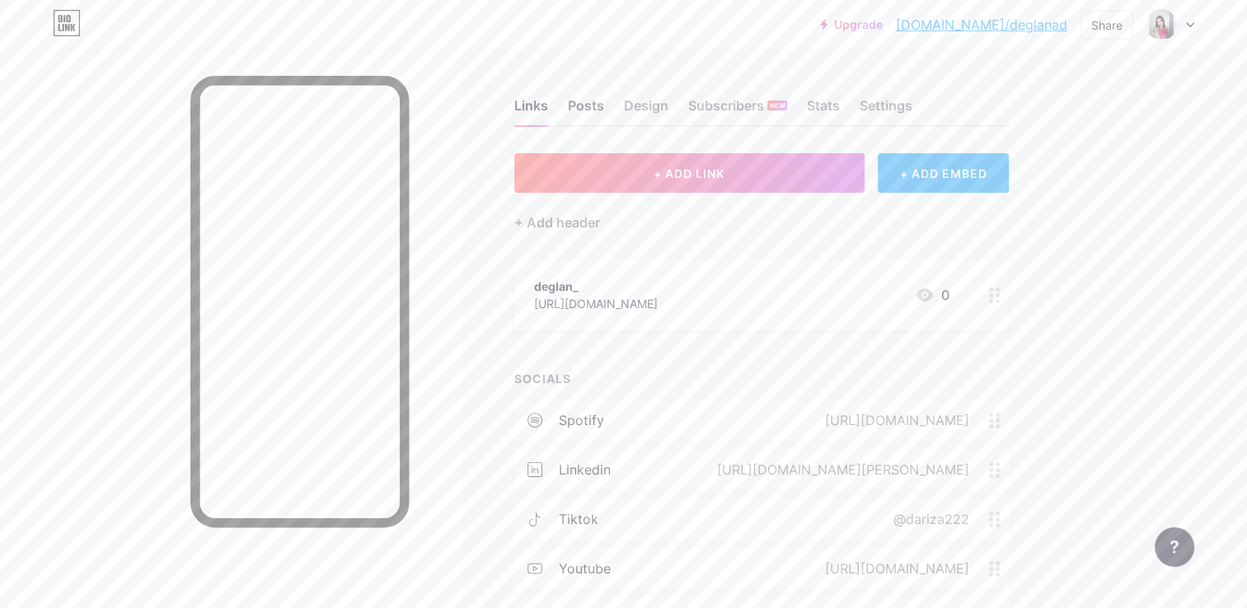
click at [586, 106] on div "Posts" at bounding box center [586, 111] width 36 height 30
click at [659, 122] on div "Design" at bounding box center [646, 111] width 45 height 30
click at [732, 107] on div "Subscribers NEW" at bounding box center [737, 111] width 99 height 30
click at [525, 114] on div "Links" at bounding box center [531, 111] width 34 height 30
click at [914, 181] on div "+ ADD EMBED" at bounding box center [943, 173] width 131 height 40
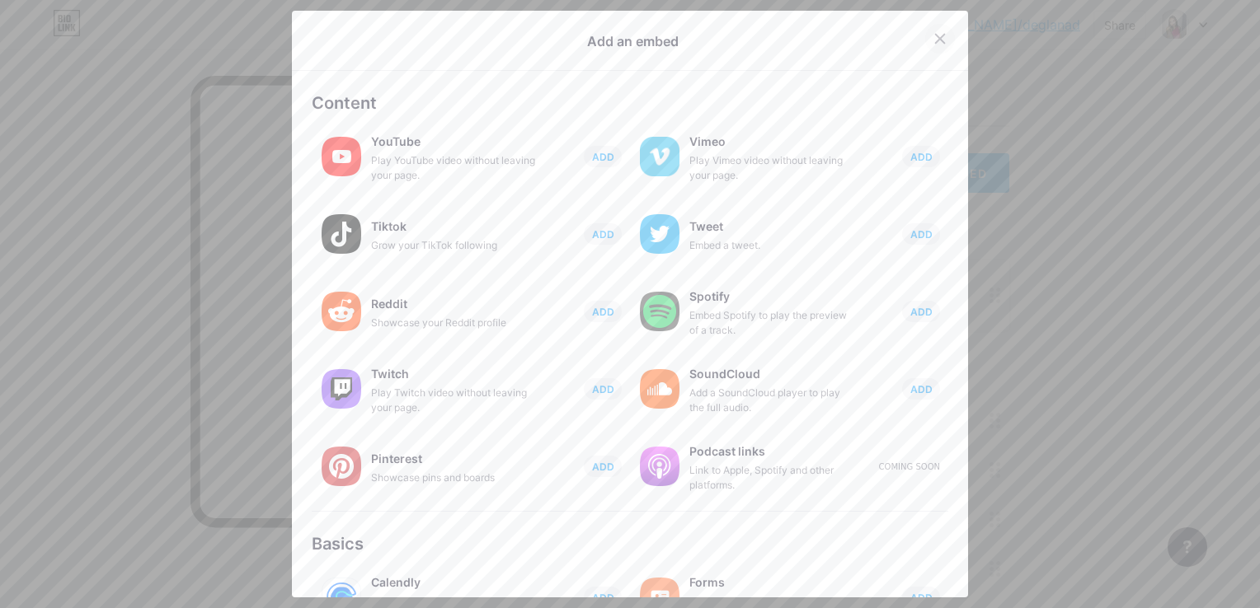
click at [933, 35] on icon at bounding box center [939, 38] width 13 height 13
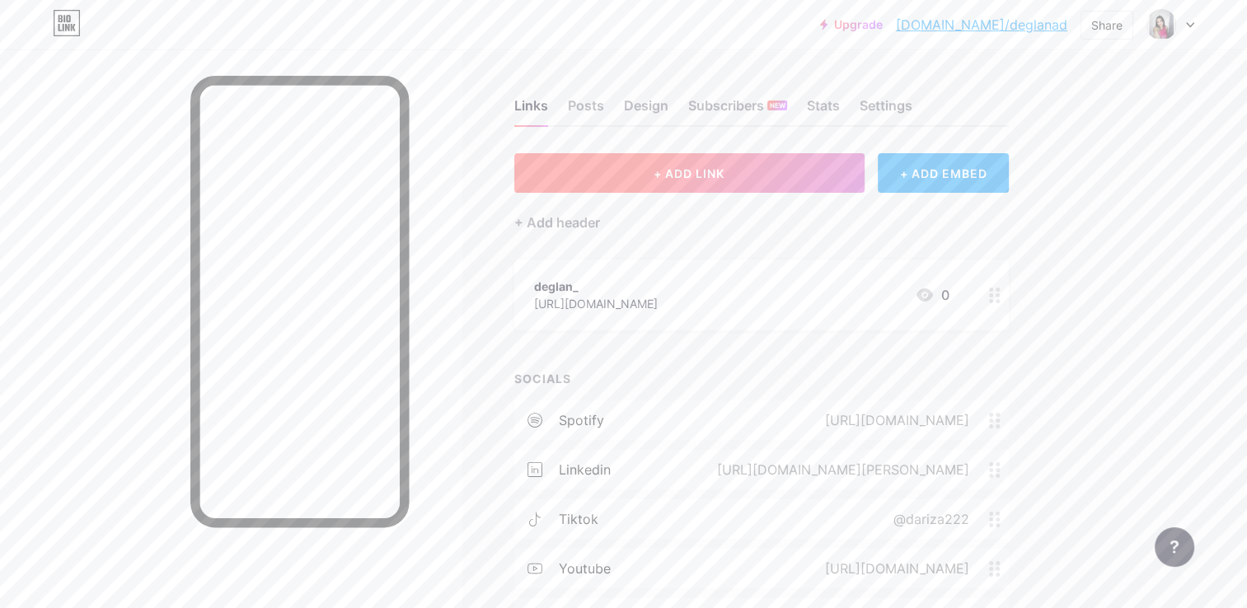
click at [650, 163] on button "+ ADD LINK" at bounding box center [689, 173] width 350 height 40
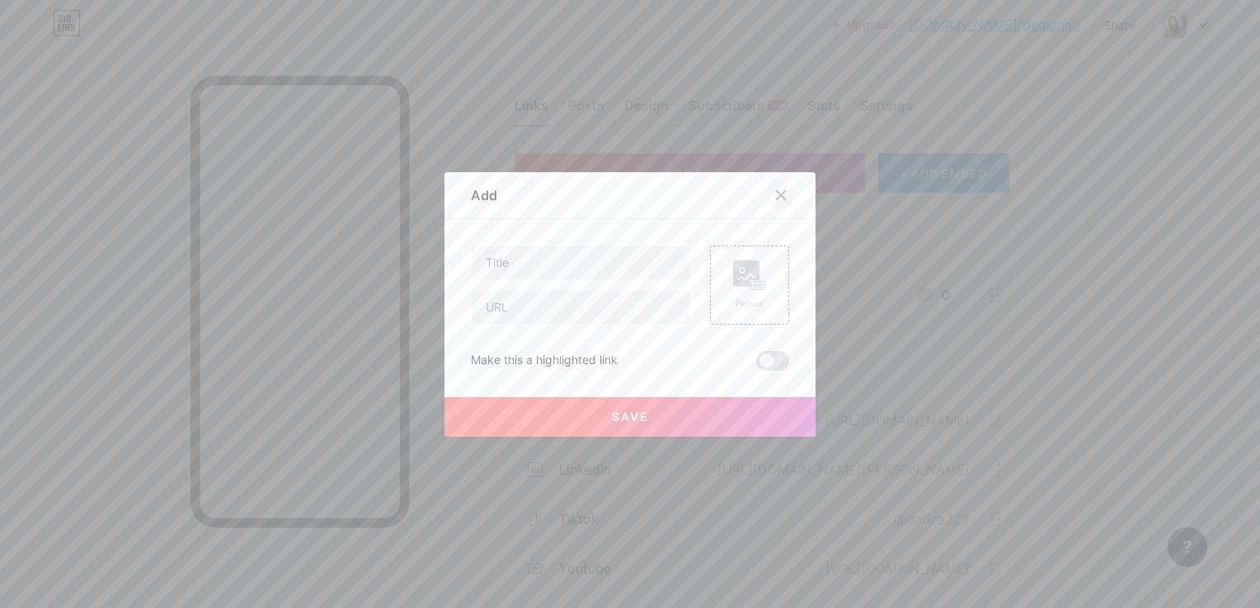
click at [774, 196] on icon at bounding box center [780, 195] width 13 height 13
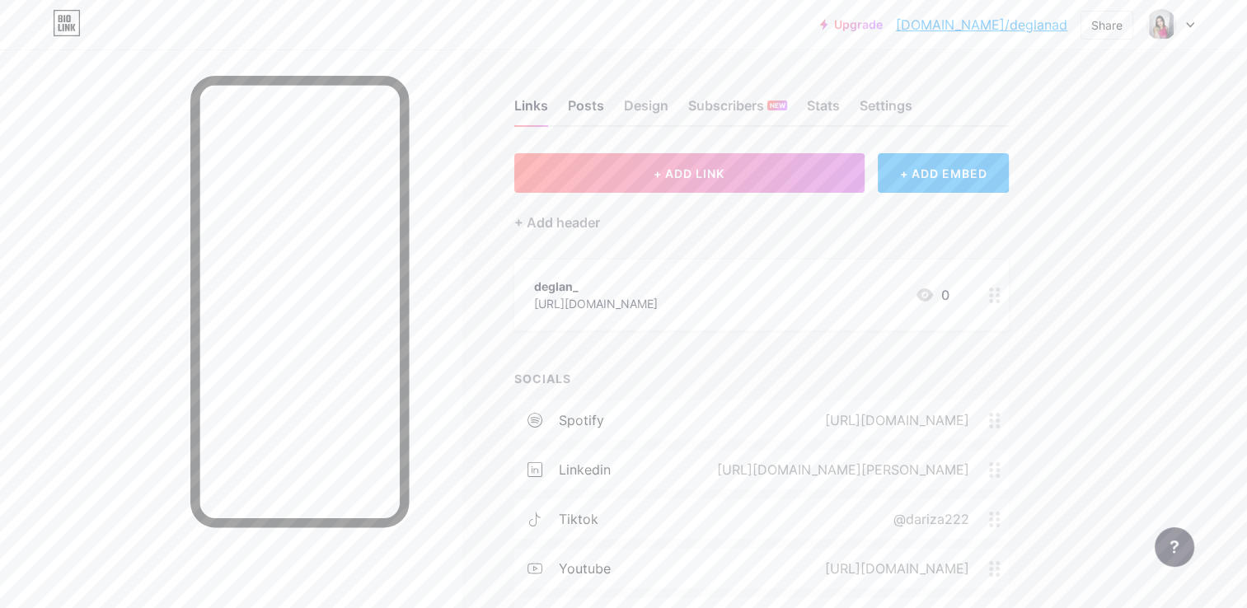
click at [587, 113] on div "Posts" at bounding box center [586, 111] width 36 height 30
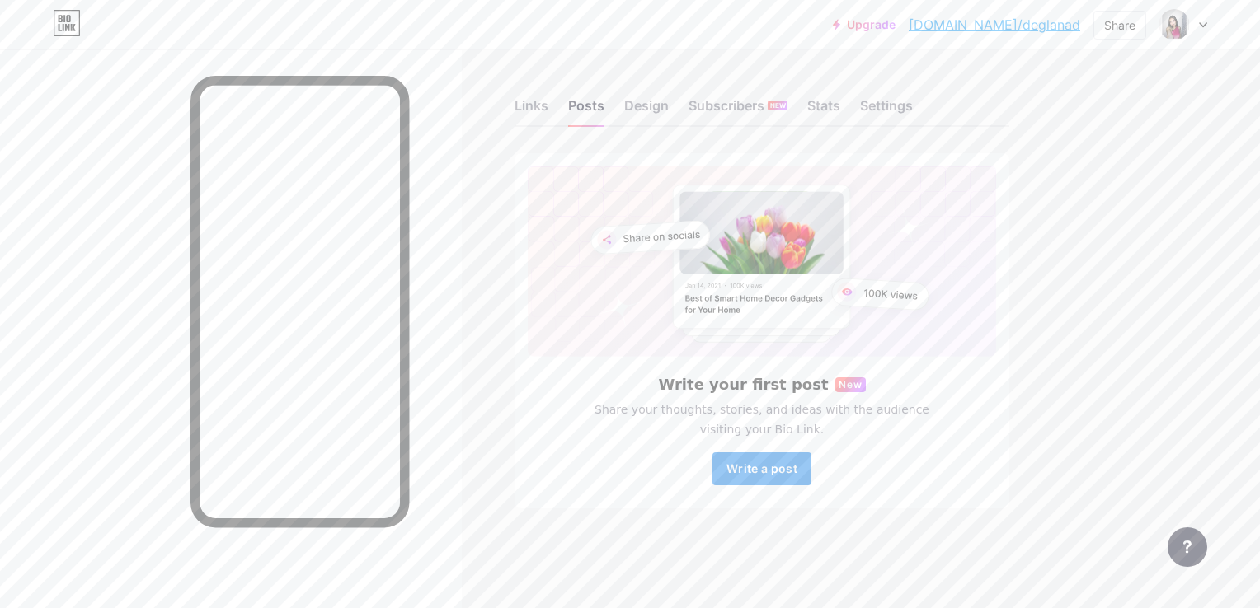
click at [762, 469] on span "Write a post" at bounding box center [761, 469] width 71 height 14
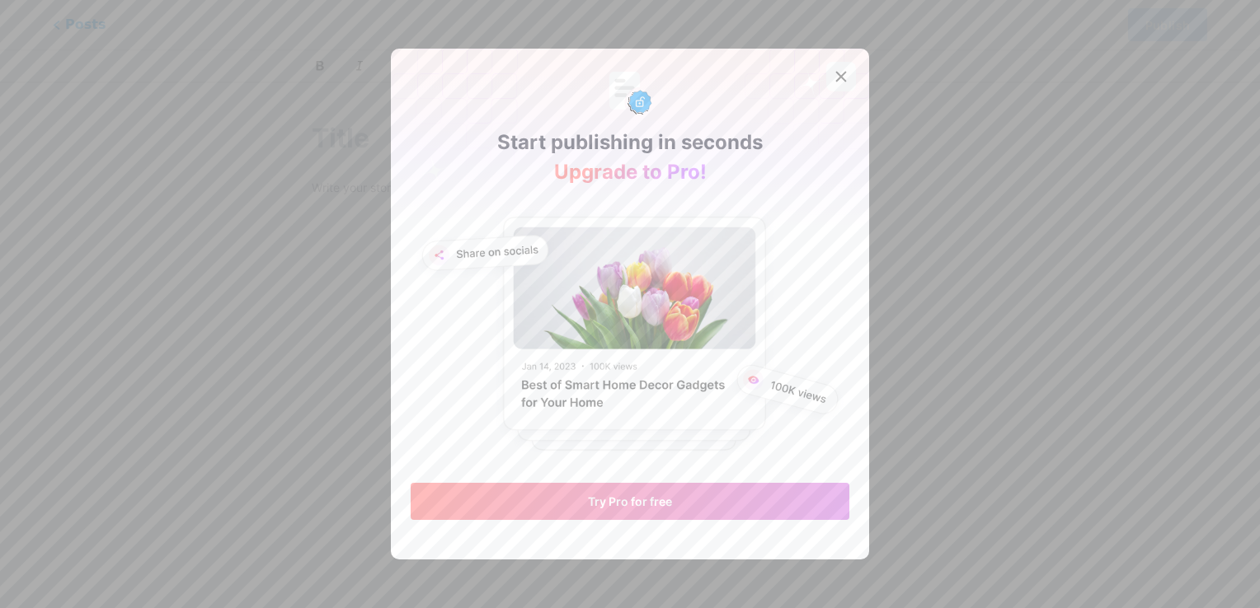
click at [829, 63] on div at bounding box center [841, 77] width 30 height 30
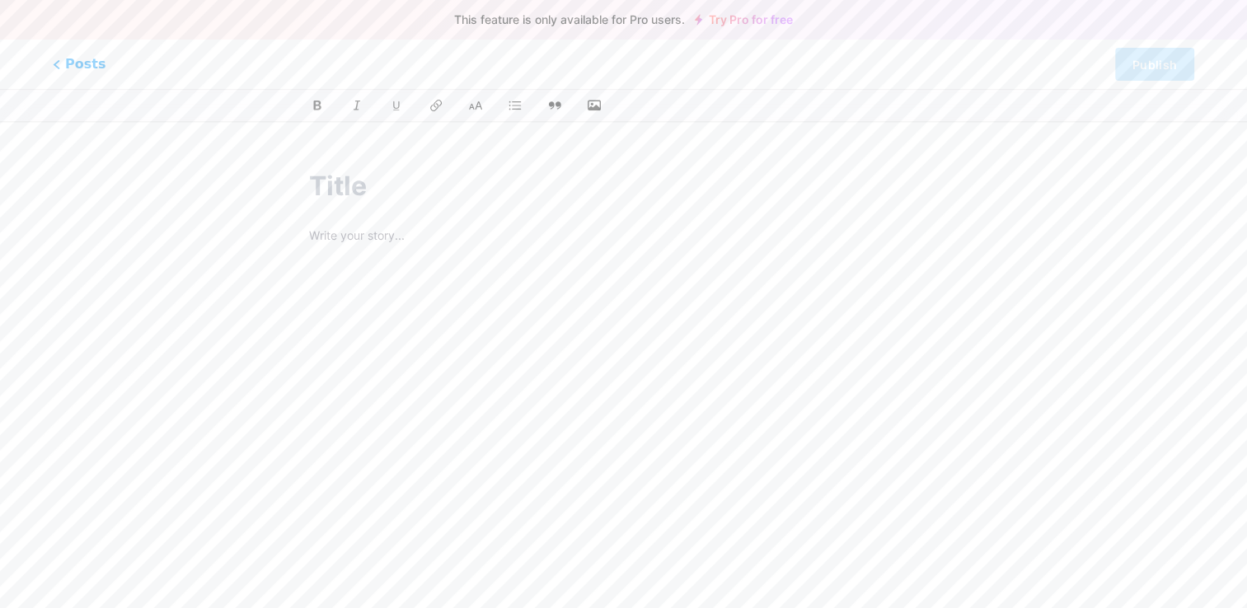
click at [452, 191] on input "text" at bounding box center [624, 187] width 630 height 40
click at [79, 76] on div "Posts Publish" at bounding box center [623, 64] width 1247 height 49
click at [71, 58] on span "Posts" at bounding box center [79, 64] width 59 height 21
